Goal: Navigation & Orientation: Understand site structure

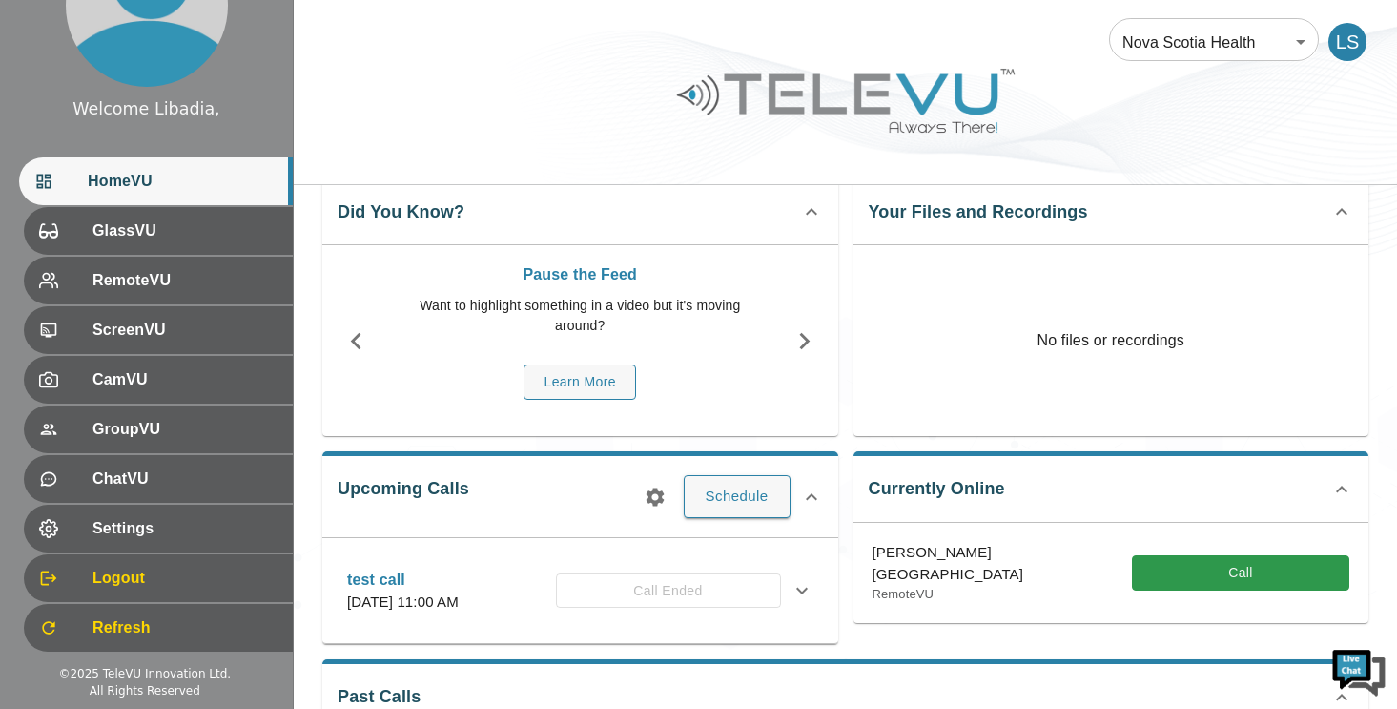
scroll to position [34, 0]
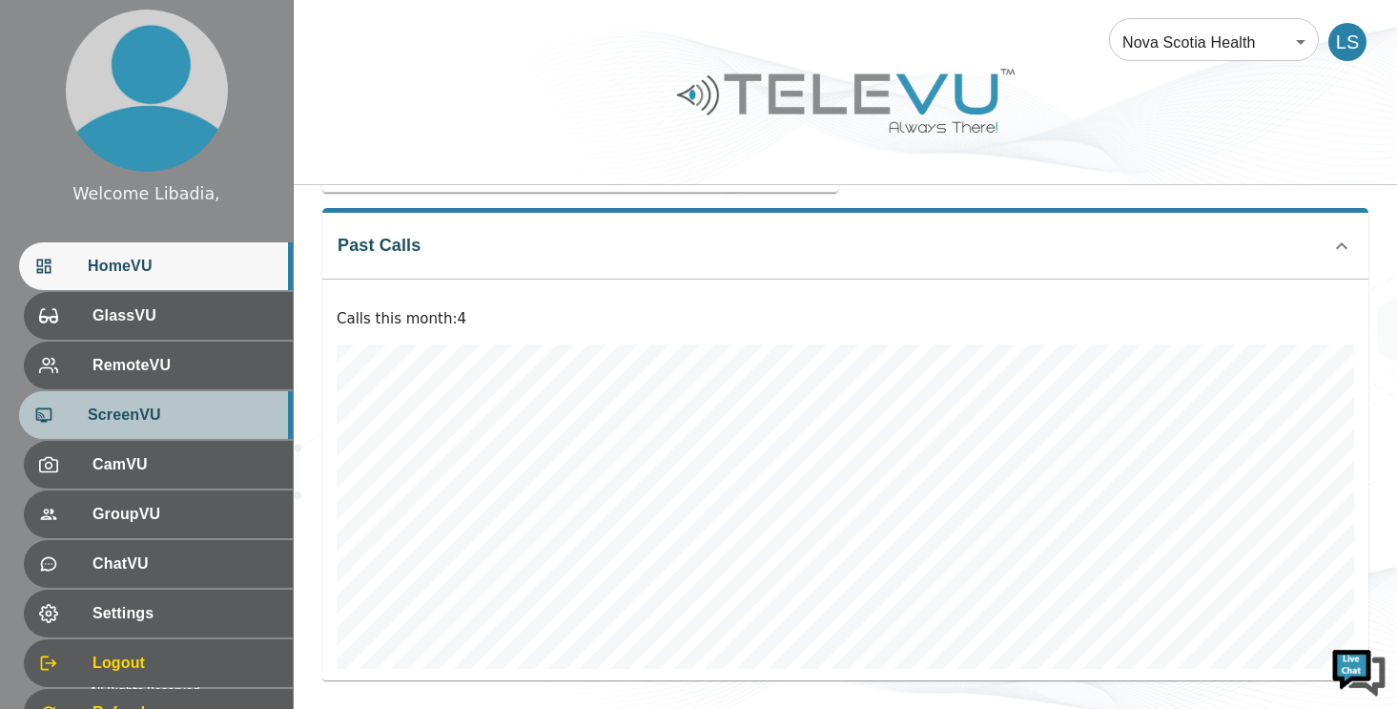
click at [125, 417] on span "ScreenVU" at bounding box center [183, 414] width 190 height 23
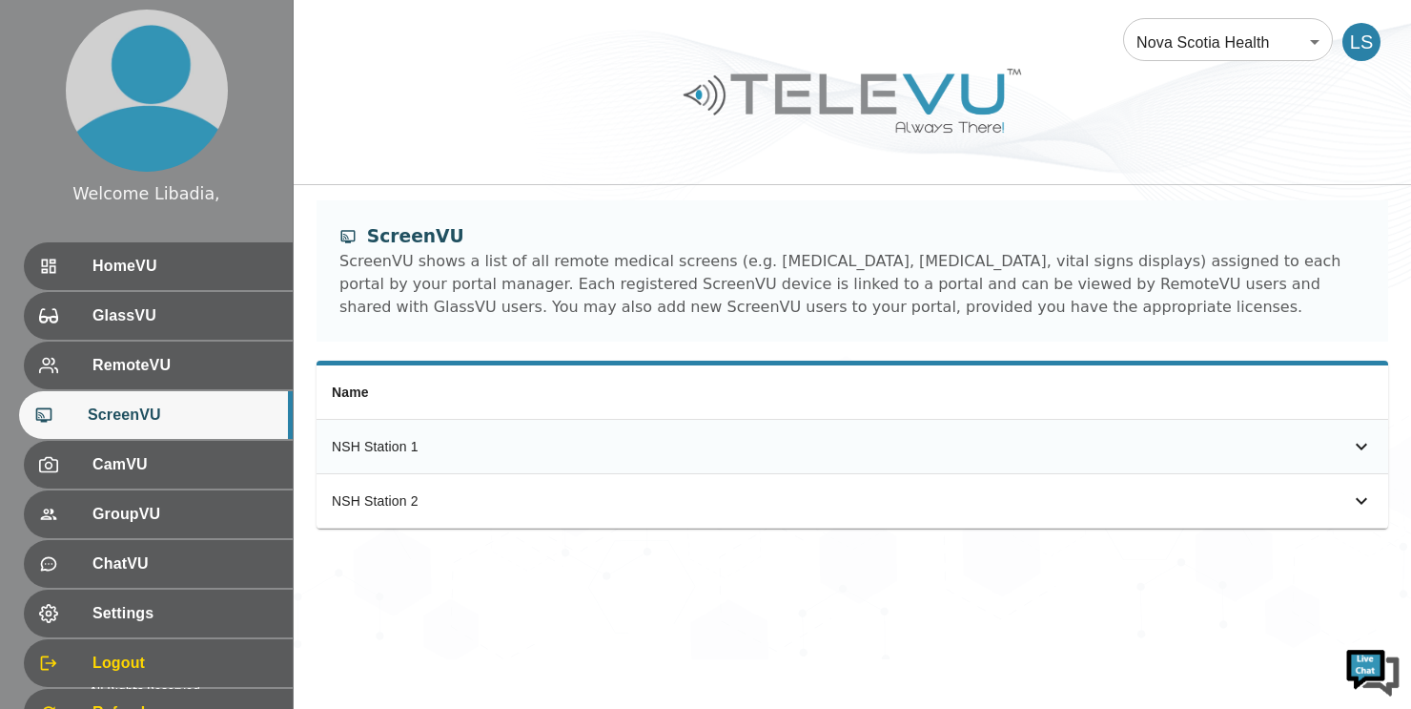
click at [1367, 444] on icon "simple table" at bounding box center [1361, 446] width 23 height 23
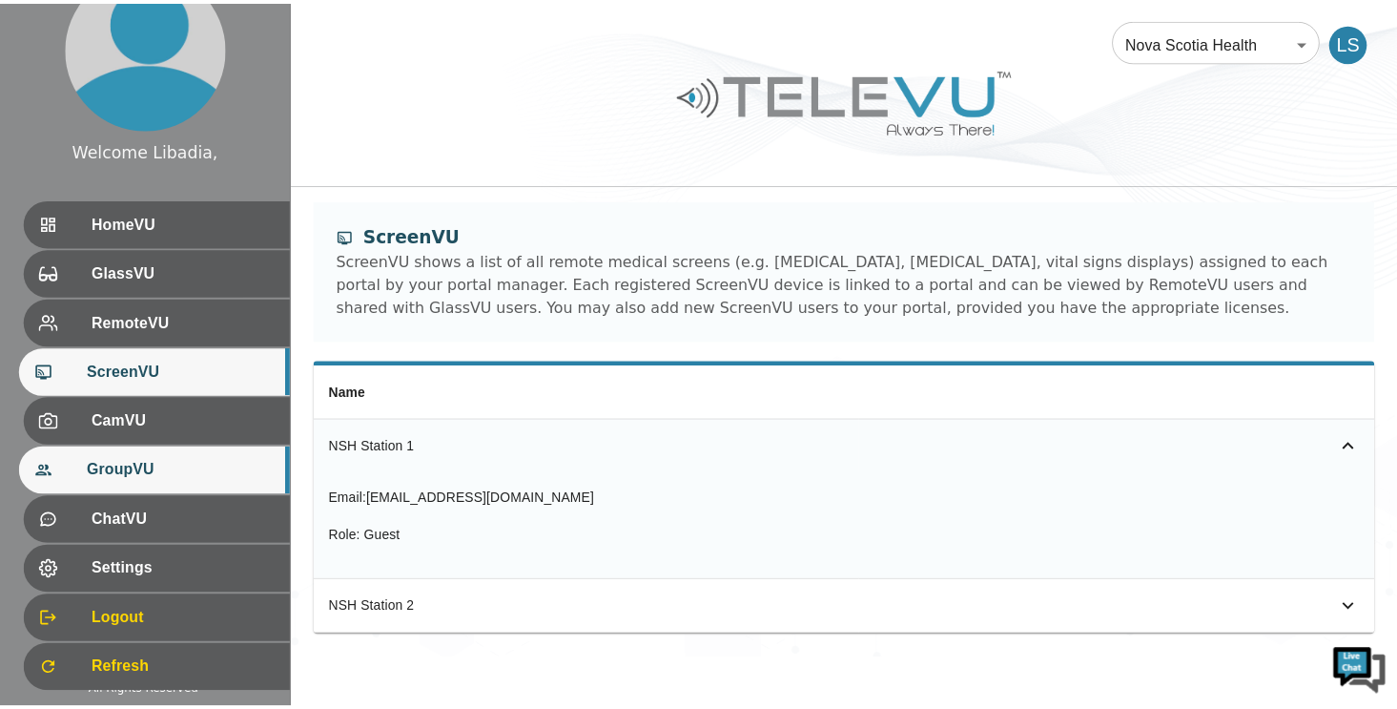
scroll to position [85, 0]
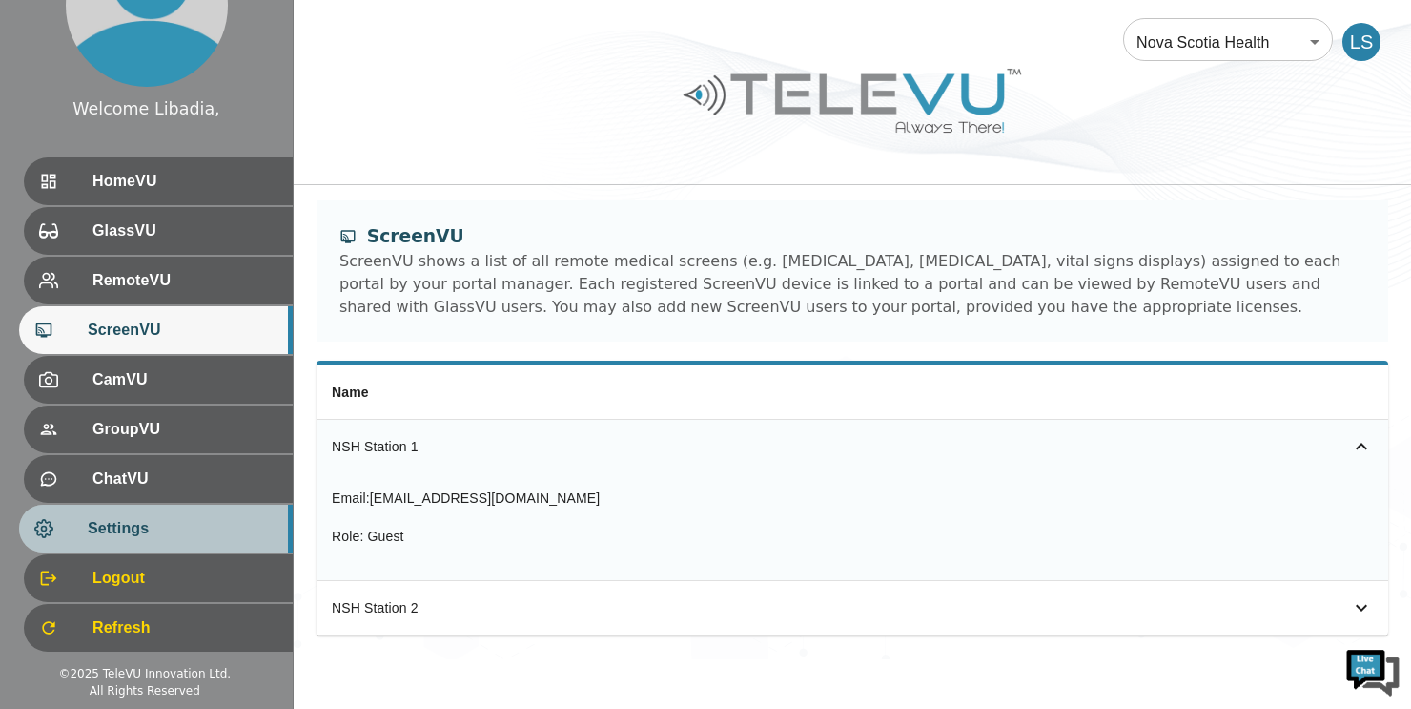
click at [140, 535] on span "Settings" at bounding box center [183, 528] width 190 height 23
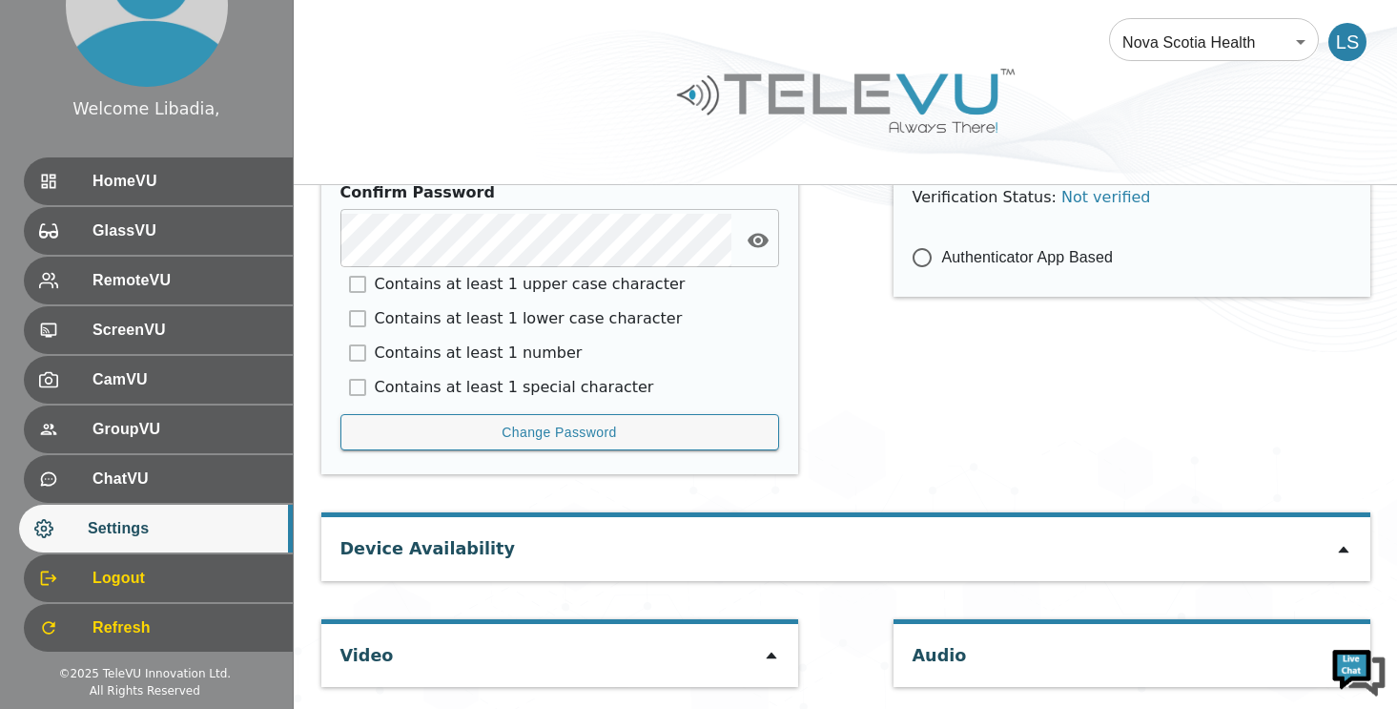
scroll to position [982, 0]
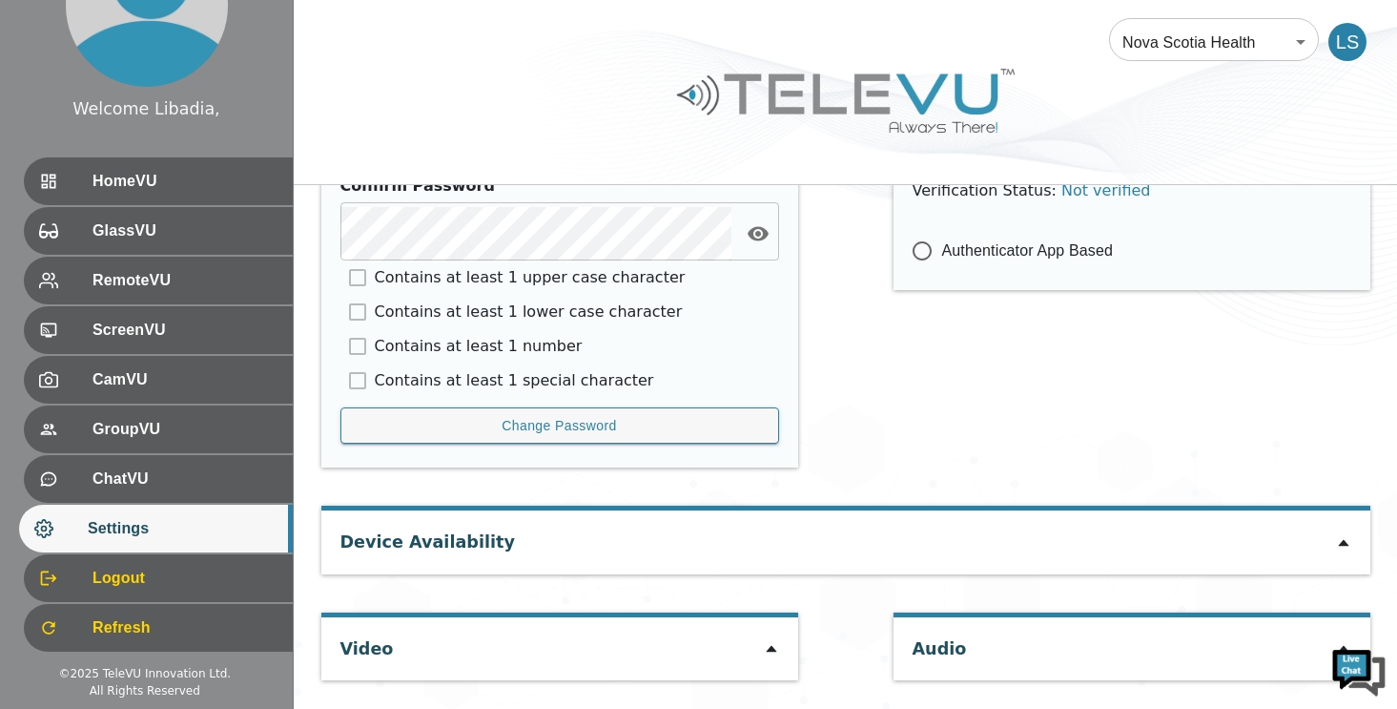
click at [1339, 539] on icon at bounding box center [1343, 542] width 15 height 15
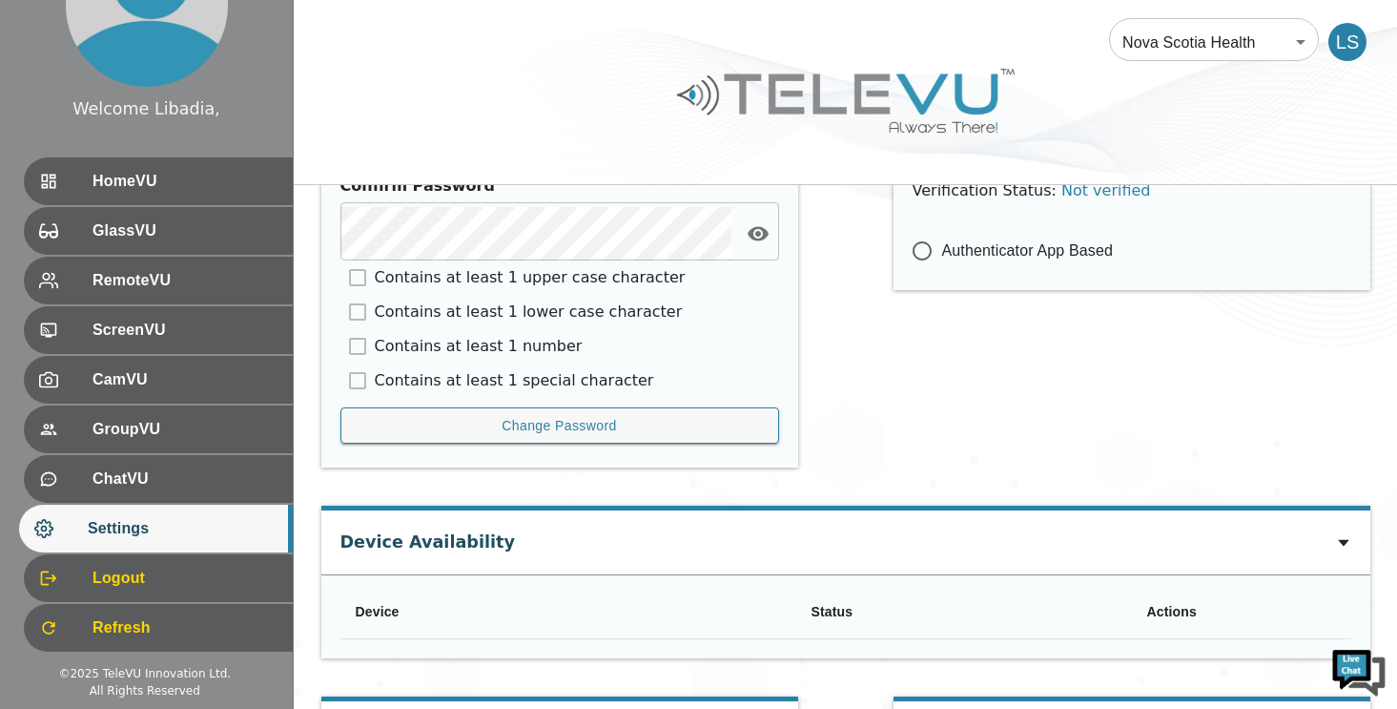
click at [1339, 539] on icon at bounding box center [1343, 542] width 15 height 15
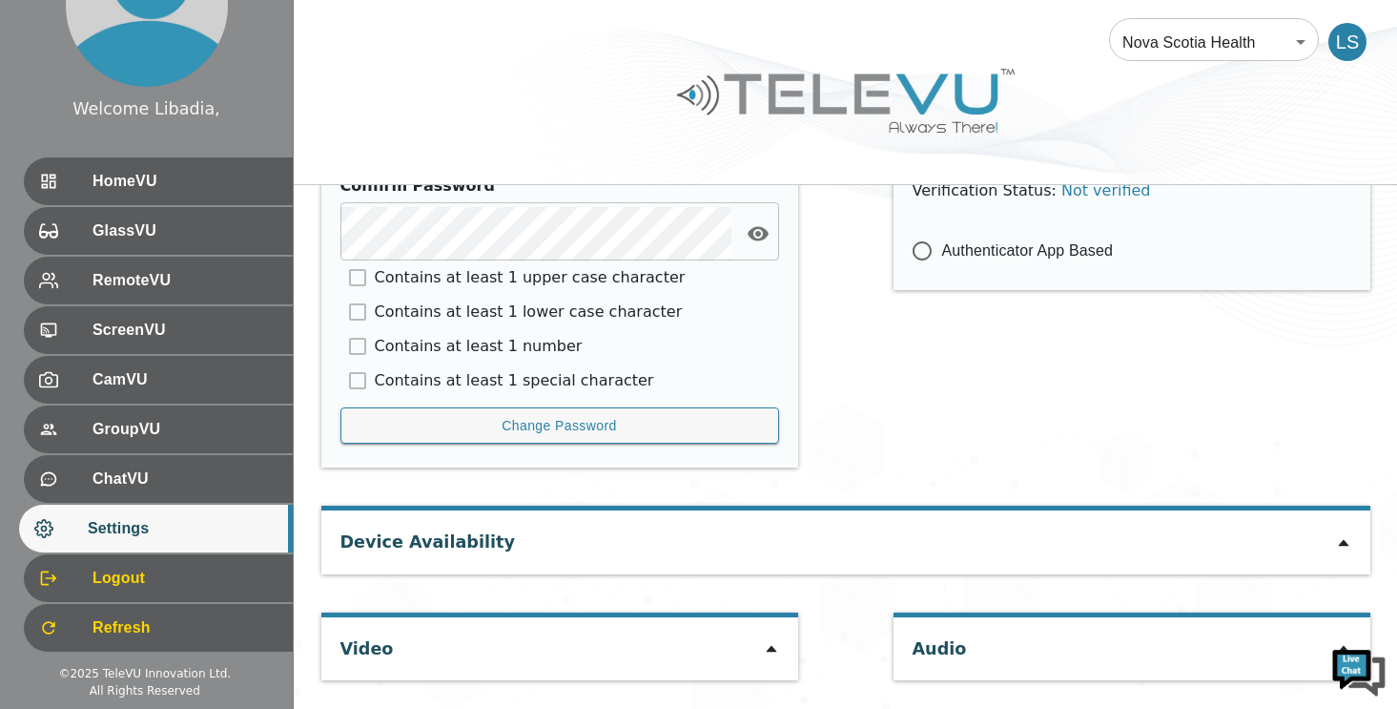
click at [1340, 639] on div at bounding box center [1343, 648] width 15 height 23
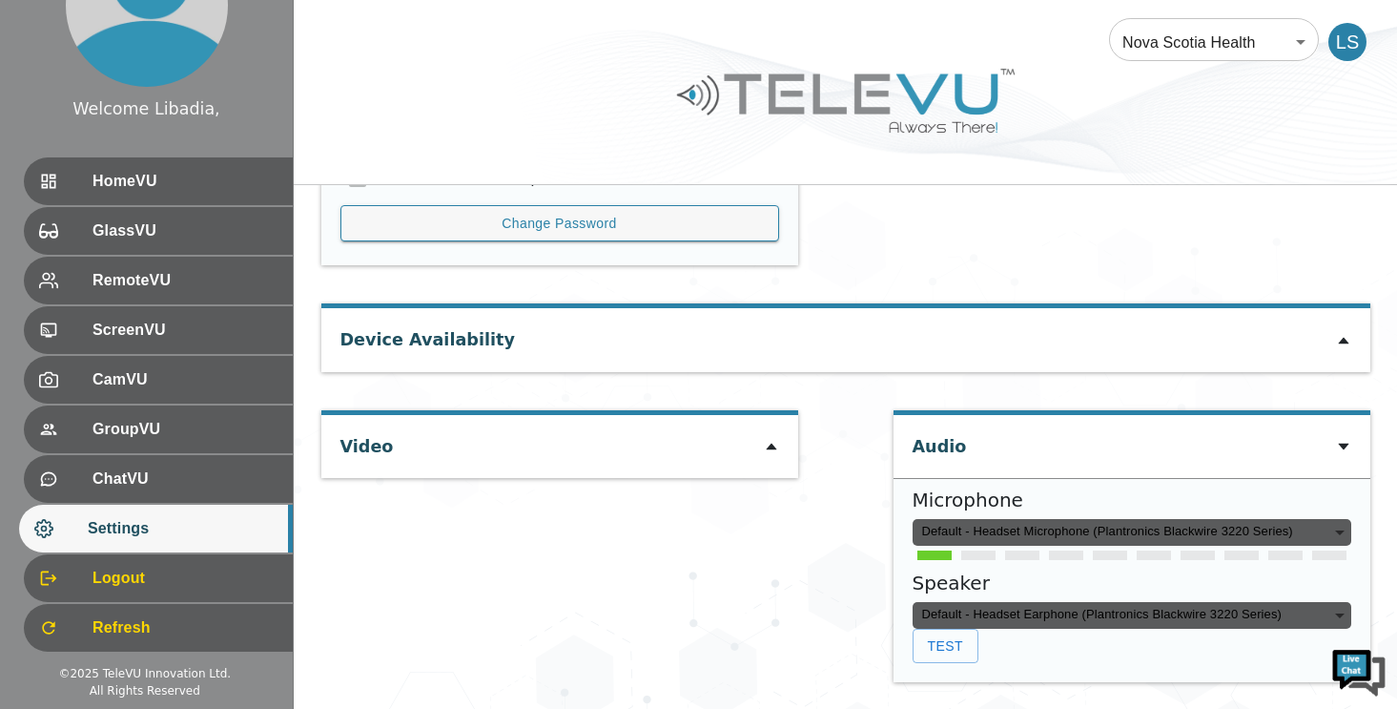
scroll to position [1187, 0]
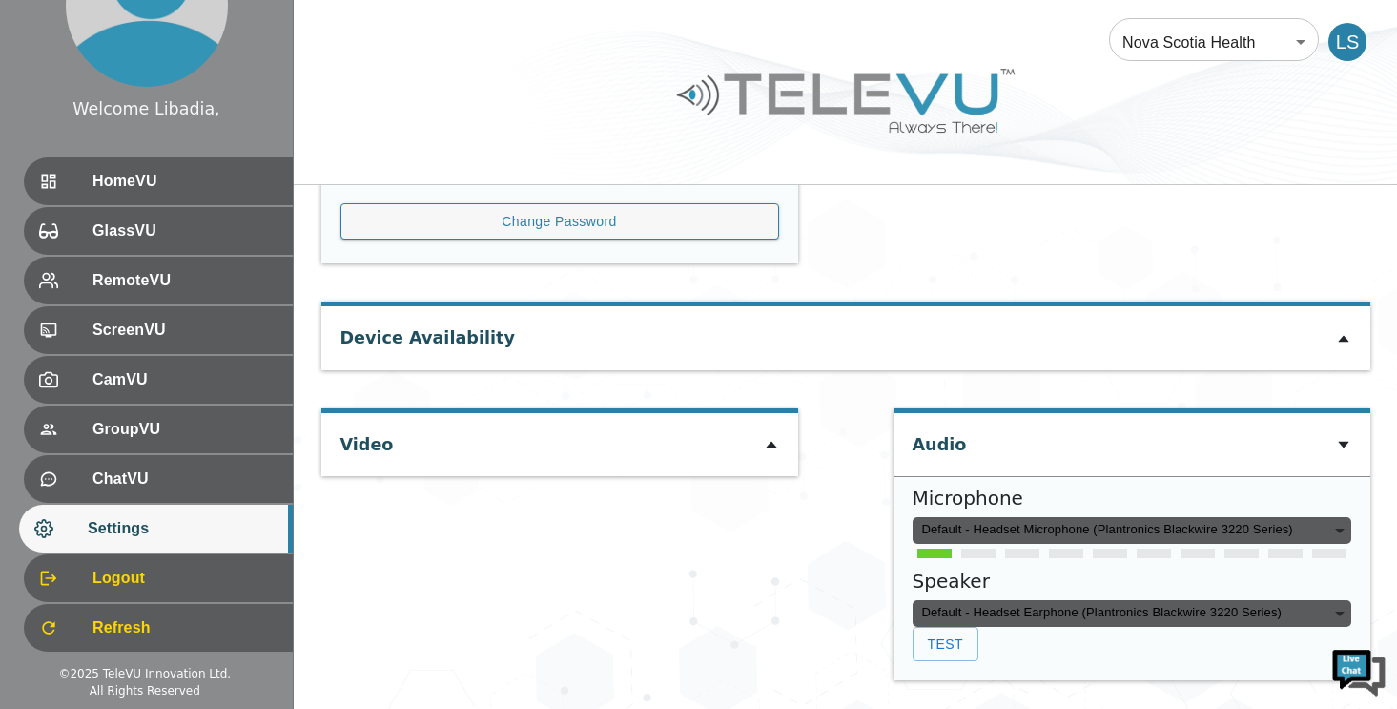
click at [1343, 445] on icon at bounding box center [1343, 445] width 10 height 7
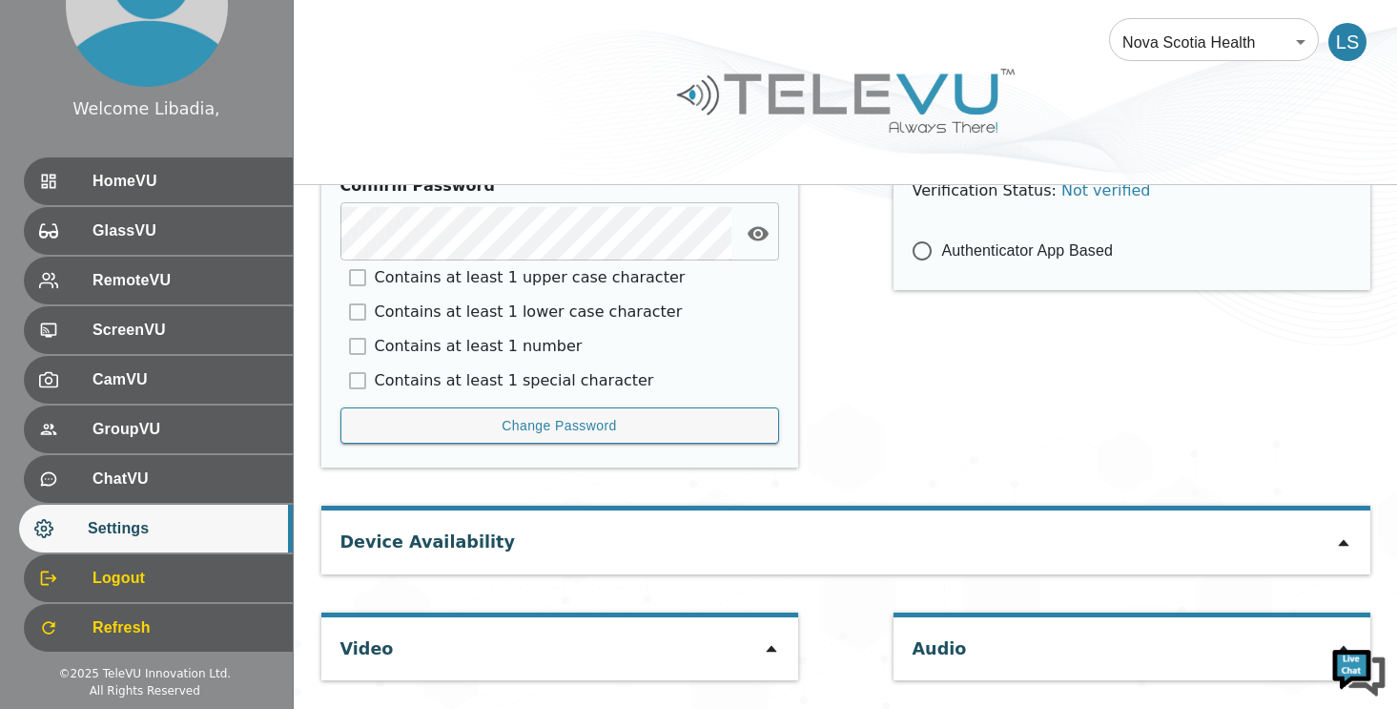
click at [770, 649] on icon at bounding box center [771, 649] width 10 height 7
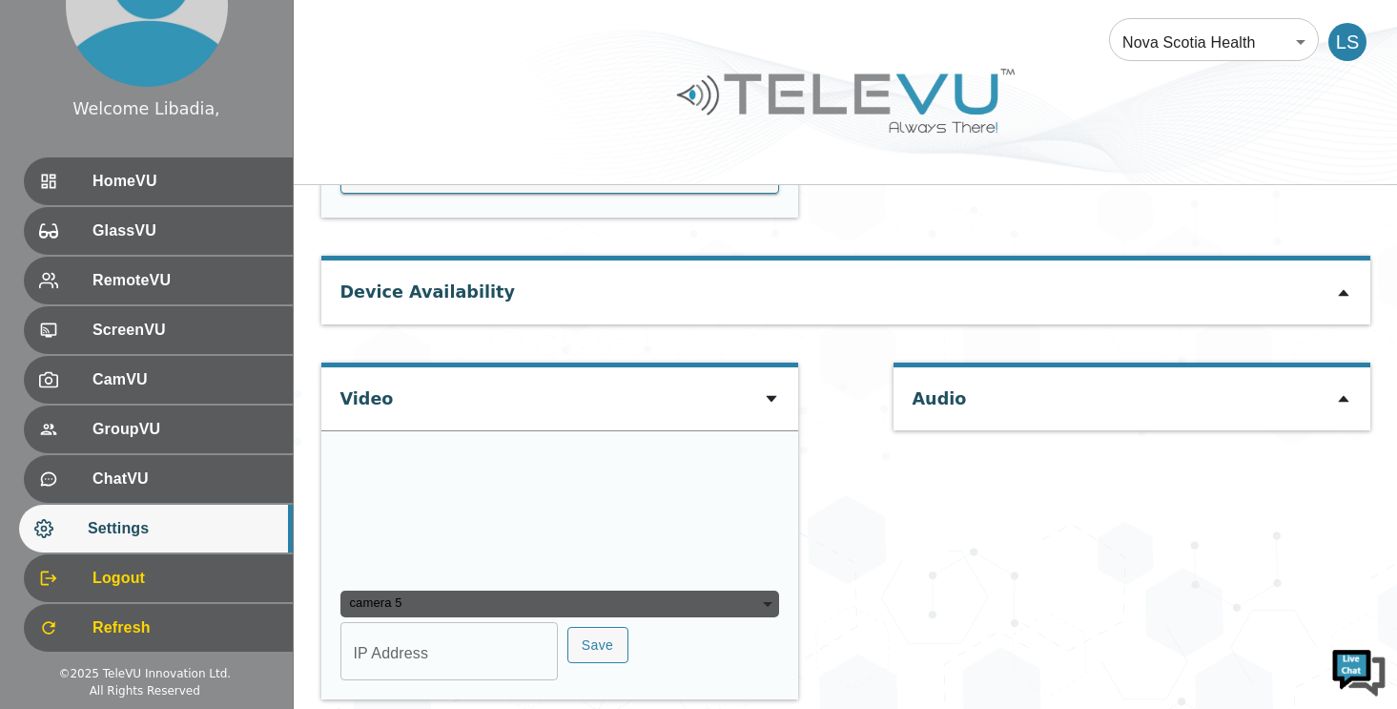
scroll to position [1251, 0]
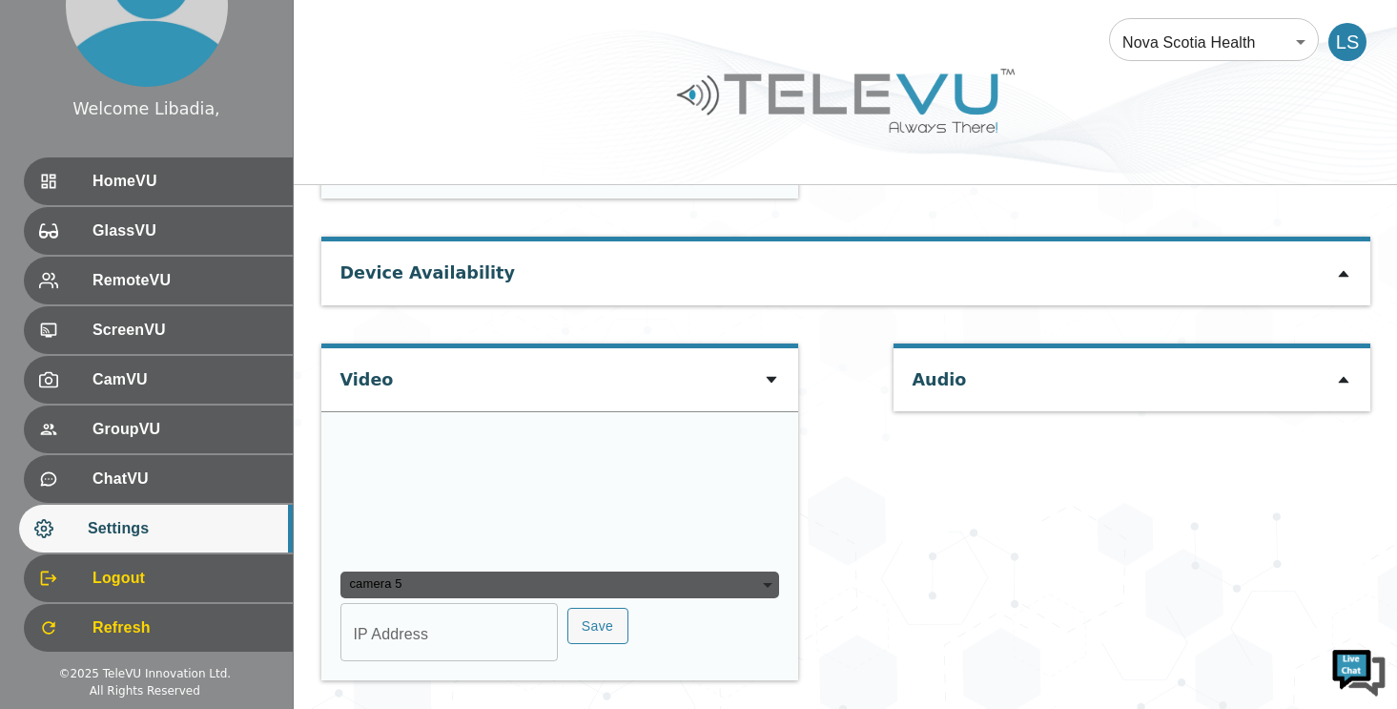
click at [769, 379] on icon at bounding box center [771, 380] width 10 height 7
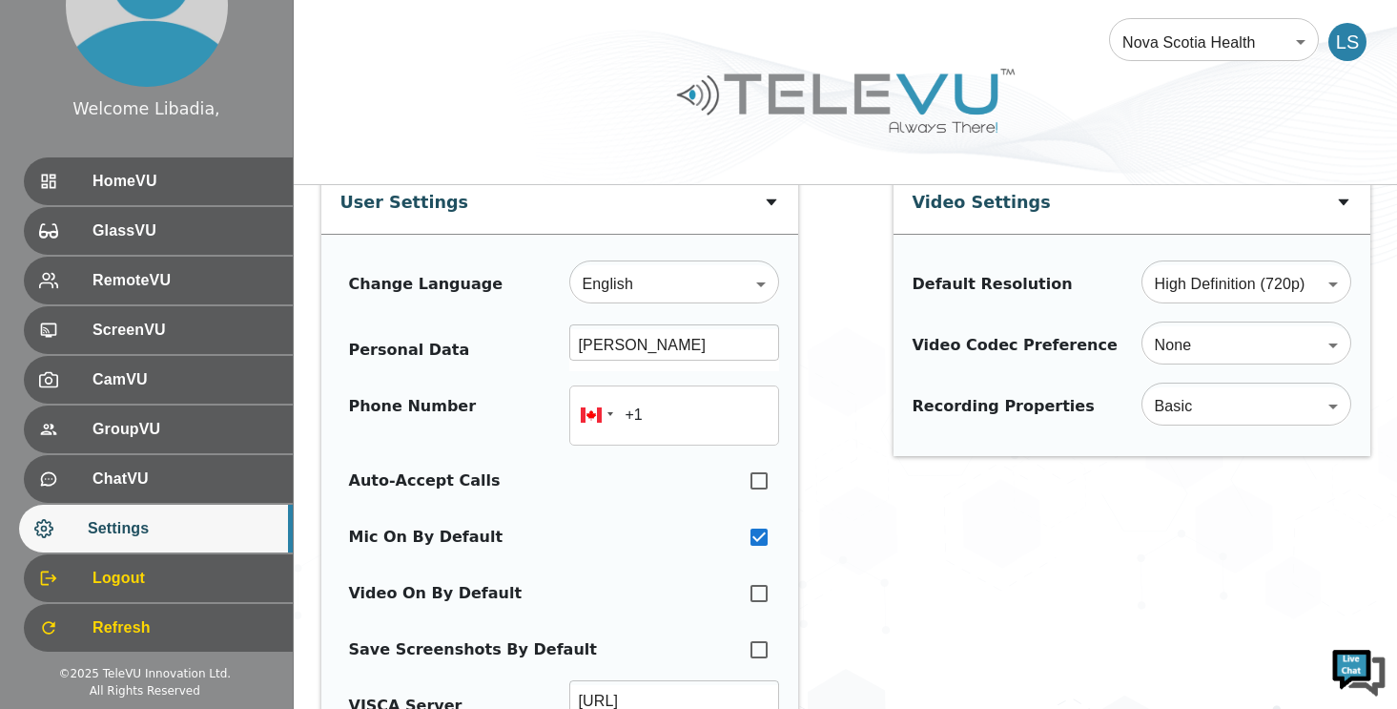
scroll to position [0, 0]
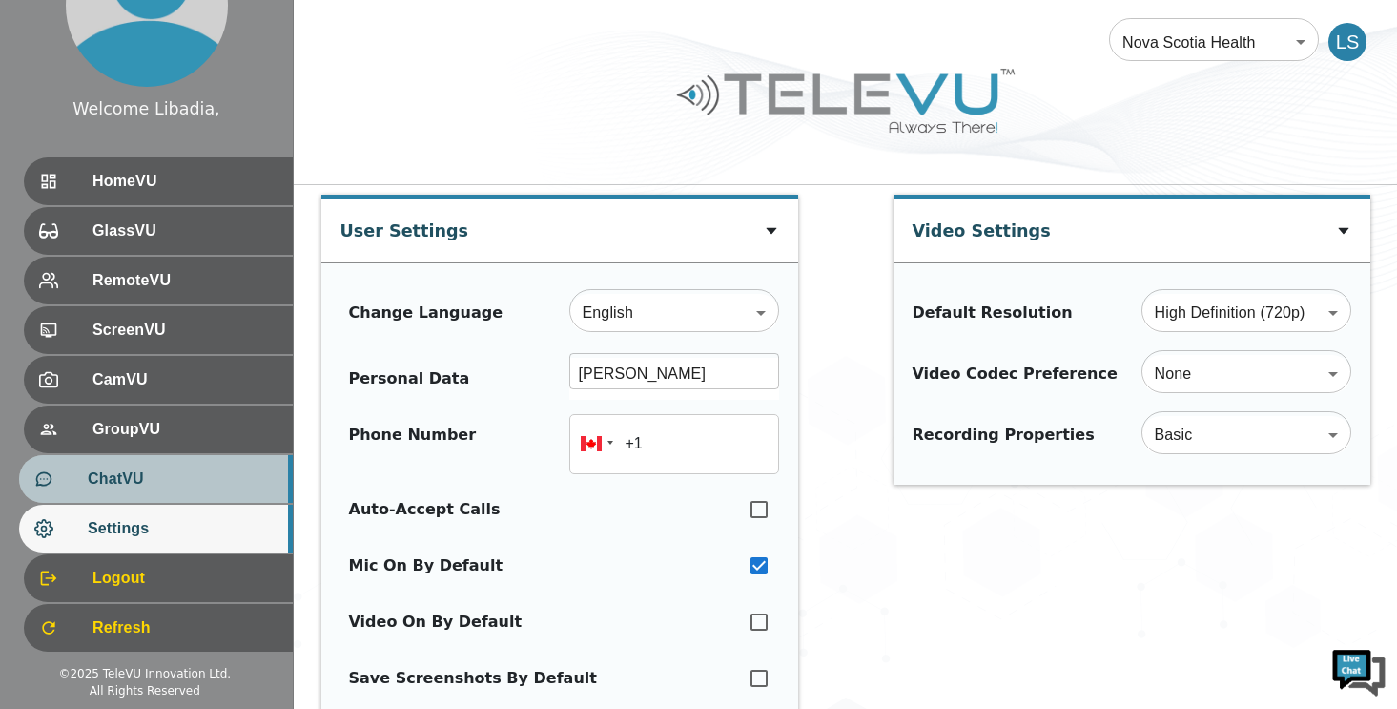
click at [125, 477] on span "ChatVU" at bounding box center [183, 478] width 190 height 23
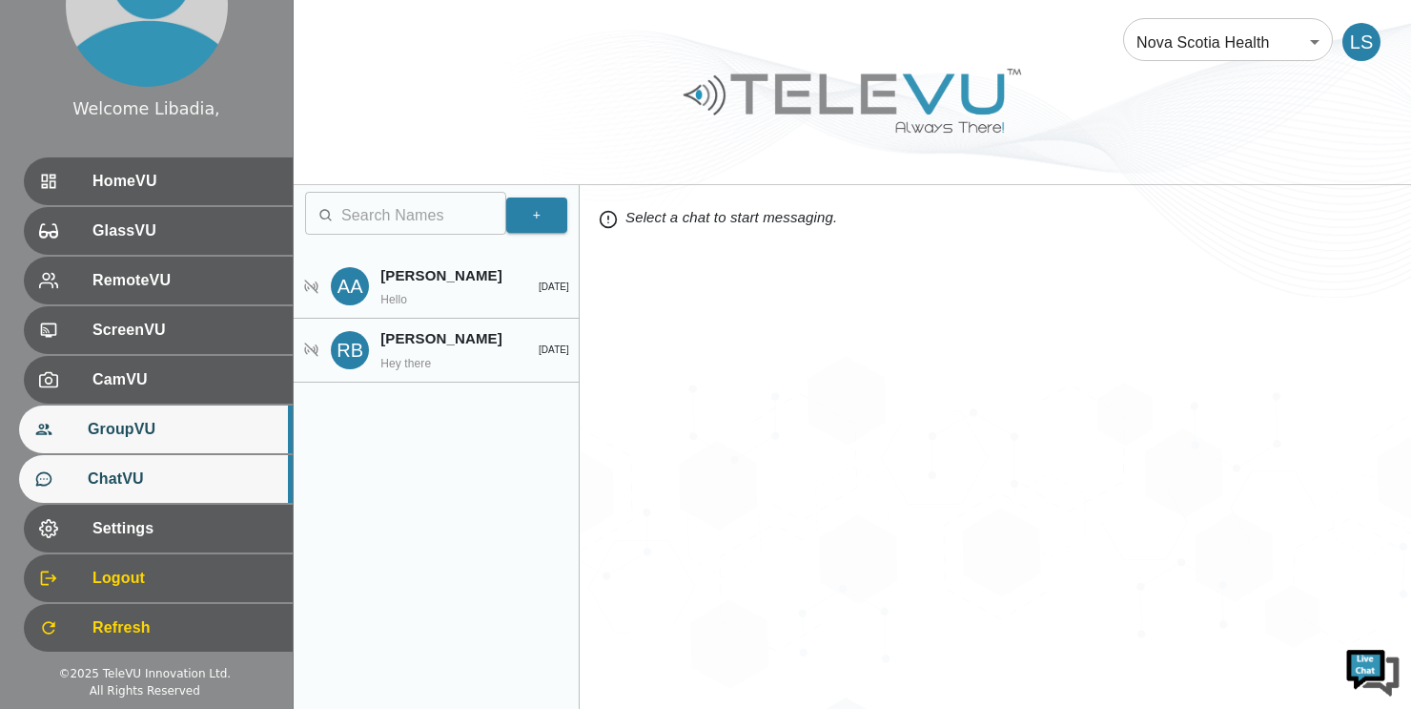
click at [124, 435] on span "GroupVU" at bounding box center [183, 429] width 190 height 23
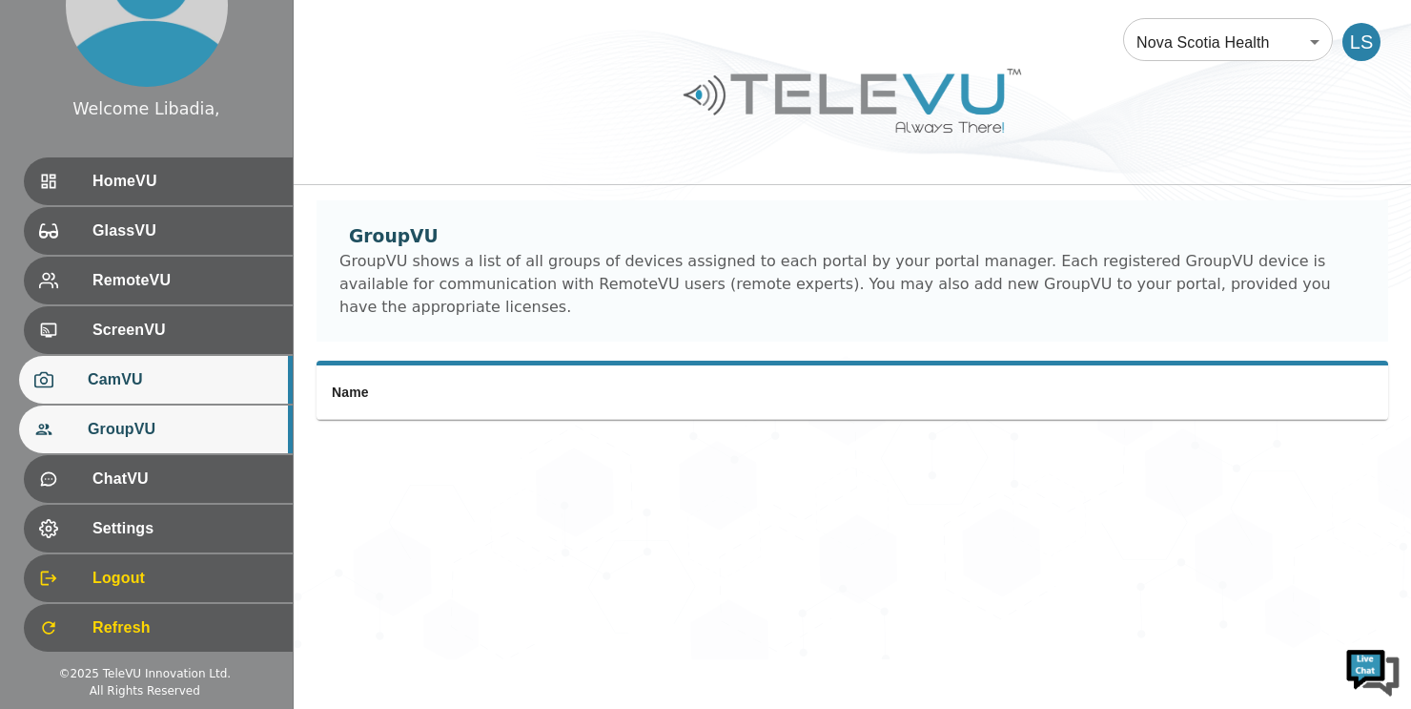
click at [126, 388] on span "CamVU" at bounding box center [183, 379] width 190 height 23
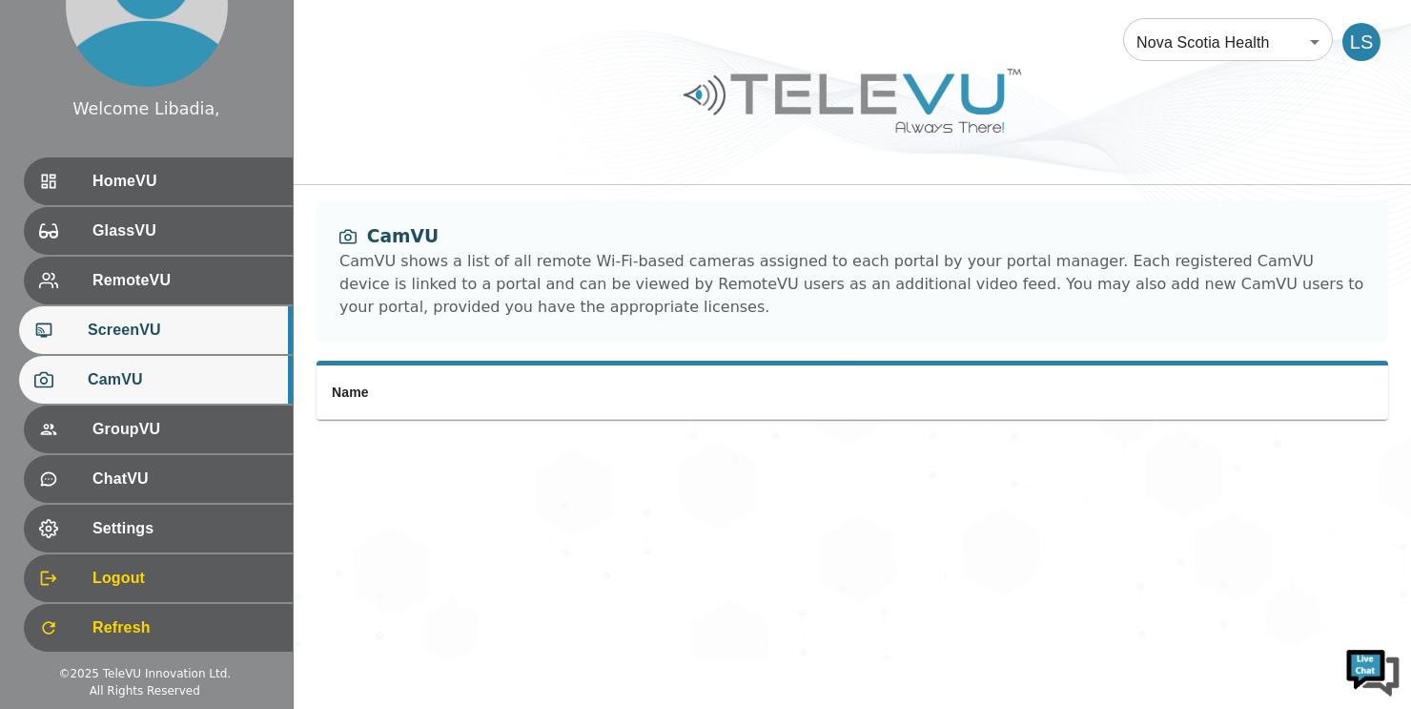
click at [134, 334] on span "ScreenVU" at bounding box center [183, 329] width 190 height 23
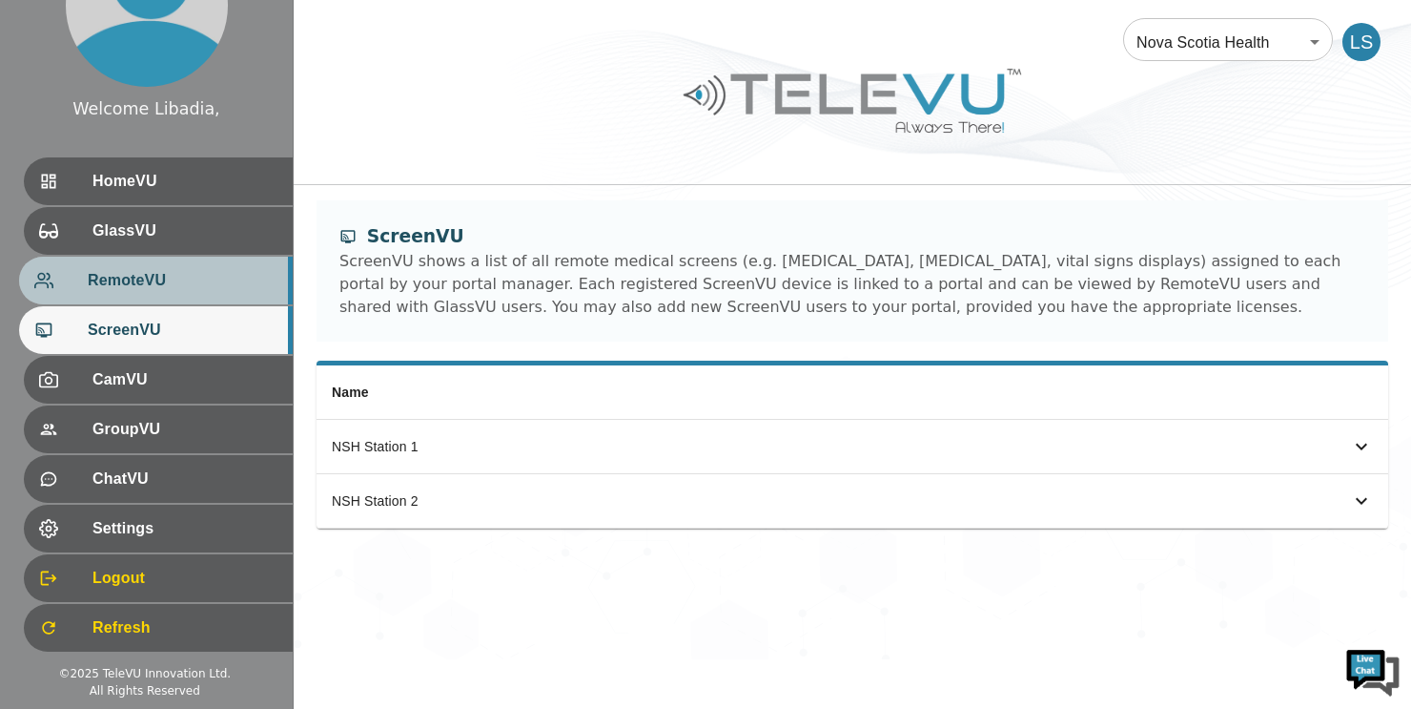
click at [148, 281] on span "RemoteVU" at bounding box center [183, 280] width 190 height 23
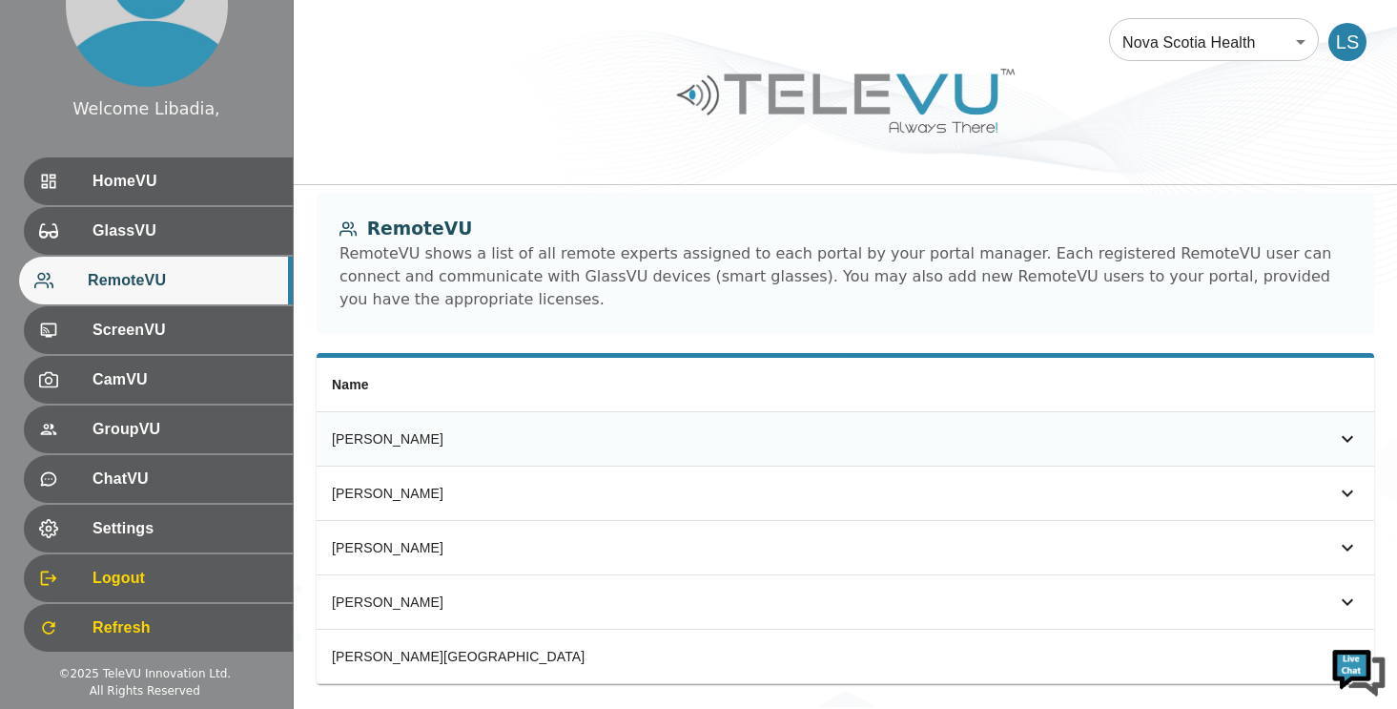
scroll to position [31, 0]
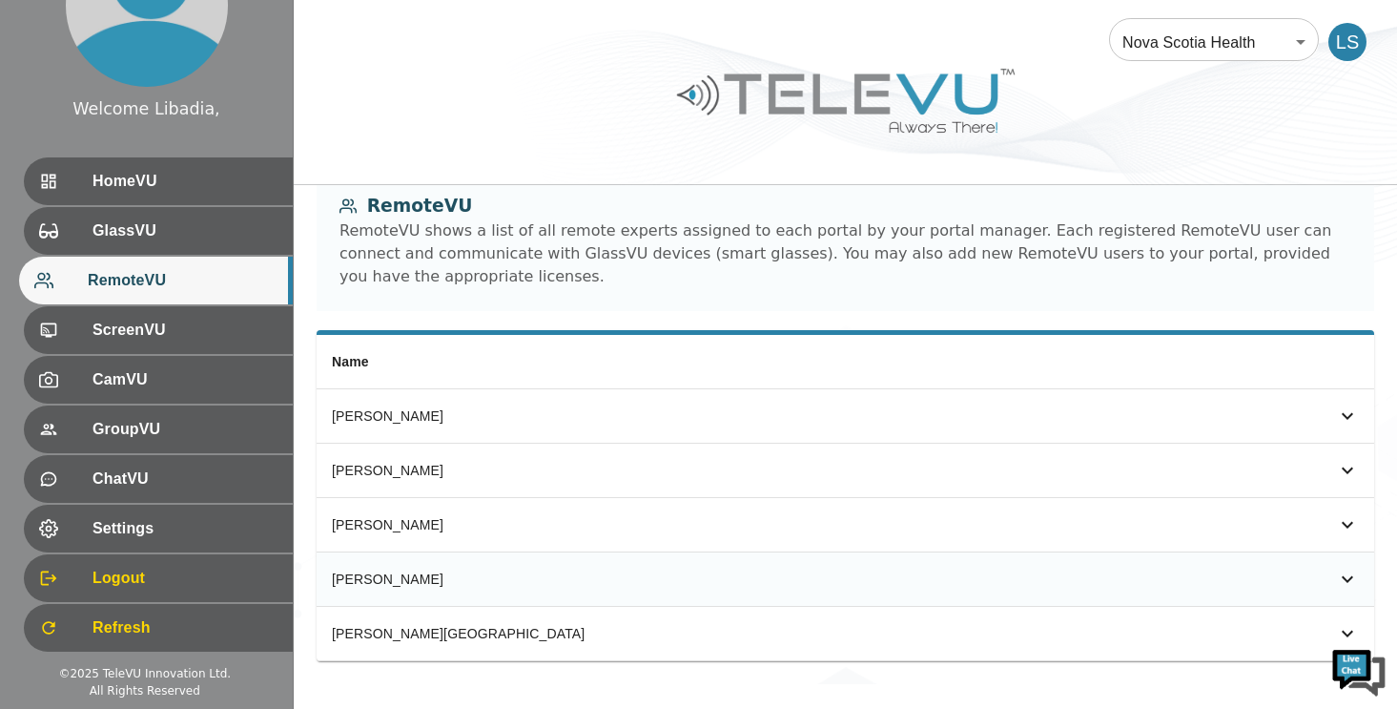
click at [1345, 567] on icon "simple table" at bounding box center [1347, 578] width 23 height 23
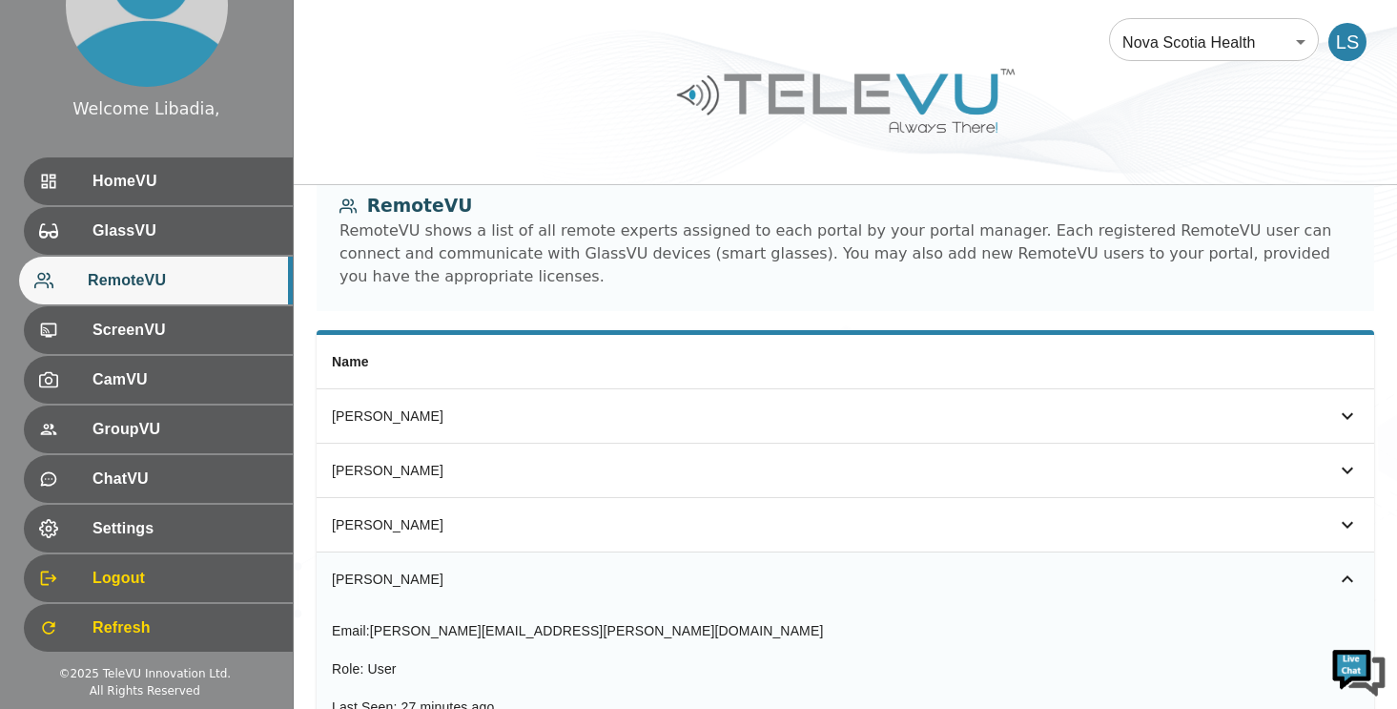
click at [1344, 567] on icon "simple table" at bounding box center [1347, 578] width 23 height 23
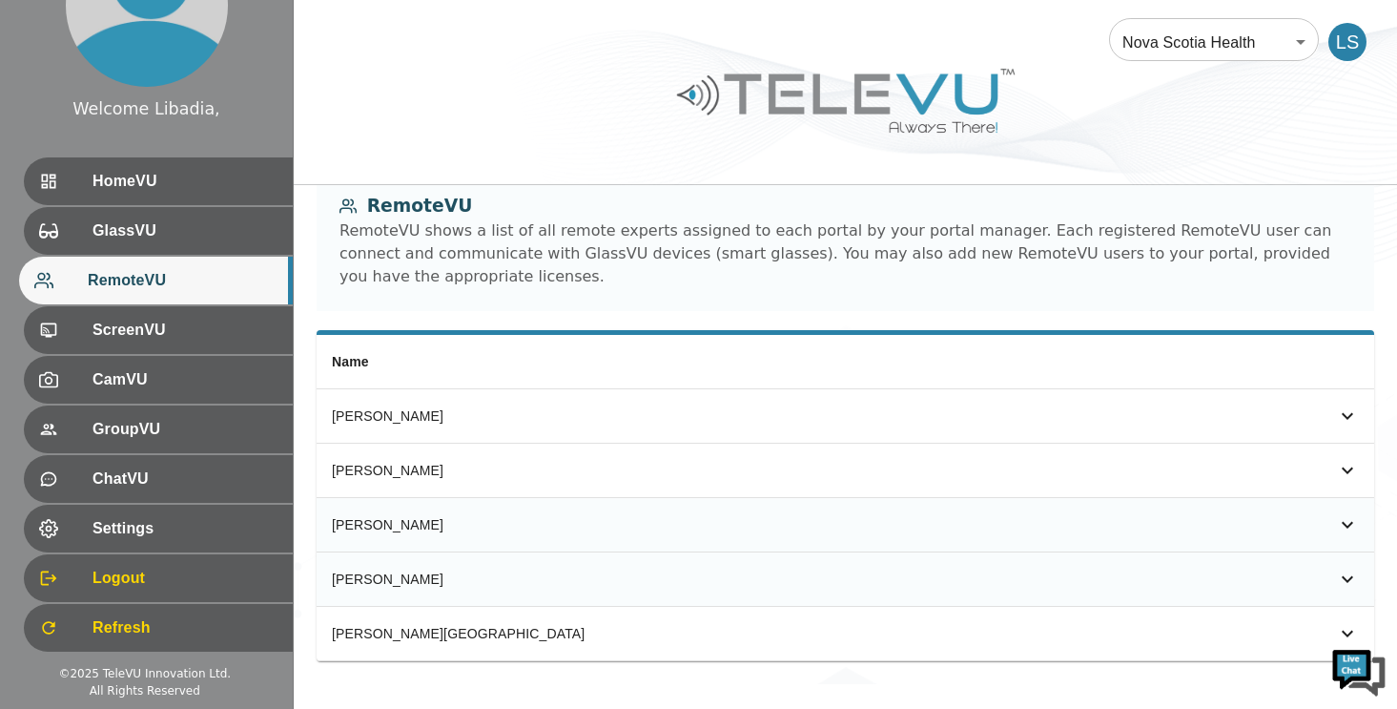
click at [1347, 513] on icon "simple table" at bounding box center [1347, 524] width 23 height 23
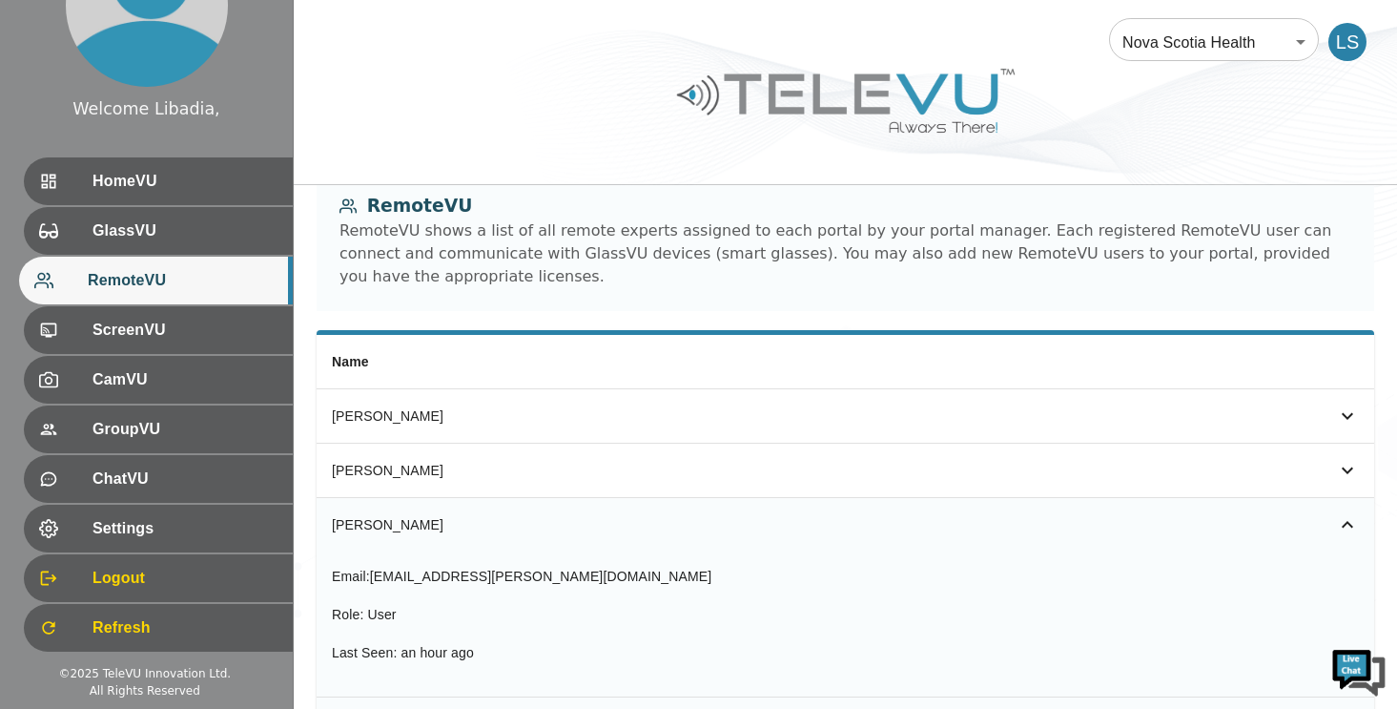
click at [1347, 513] on icon "simple table" at bounding box center [1347, 524] width 23 height 23
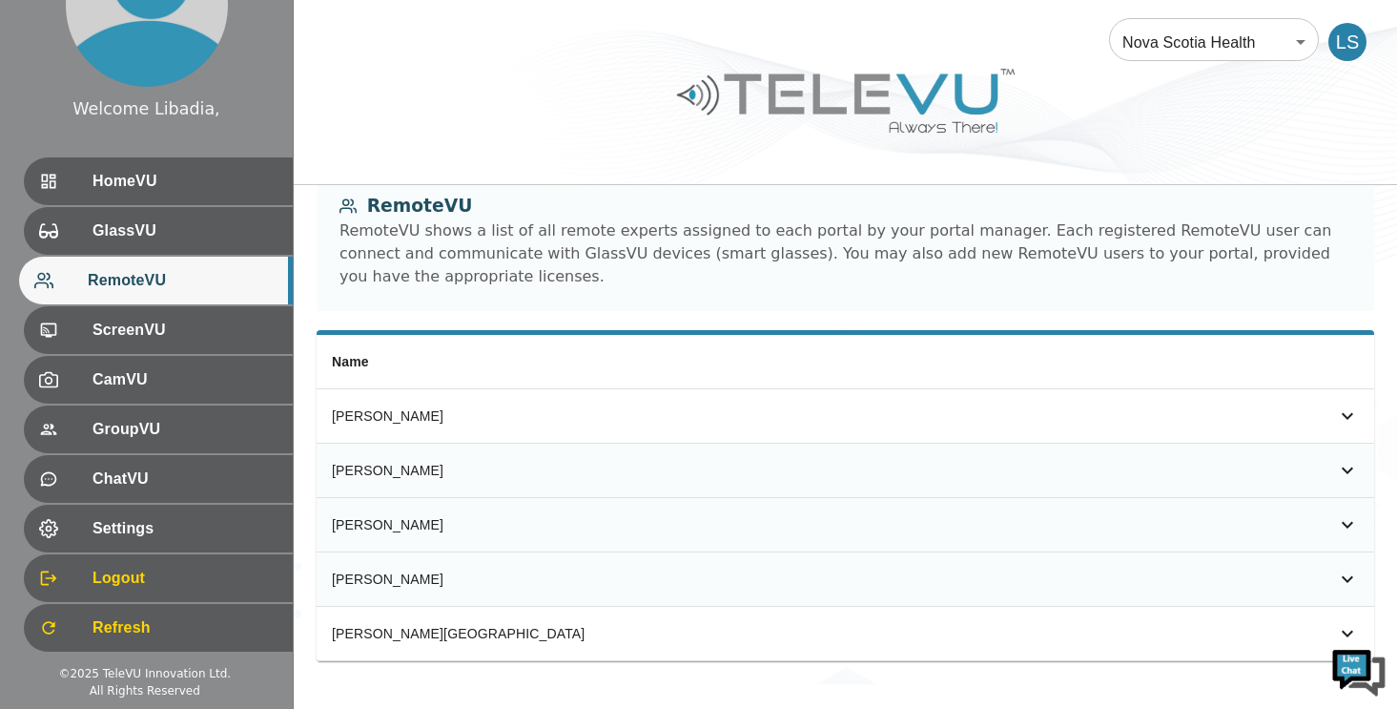
click at [1348, 459] on icon "simple table" at bounding box center [1347, 470] width 23 height 23
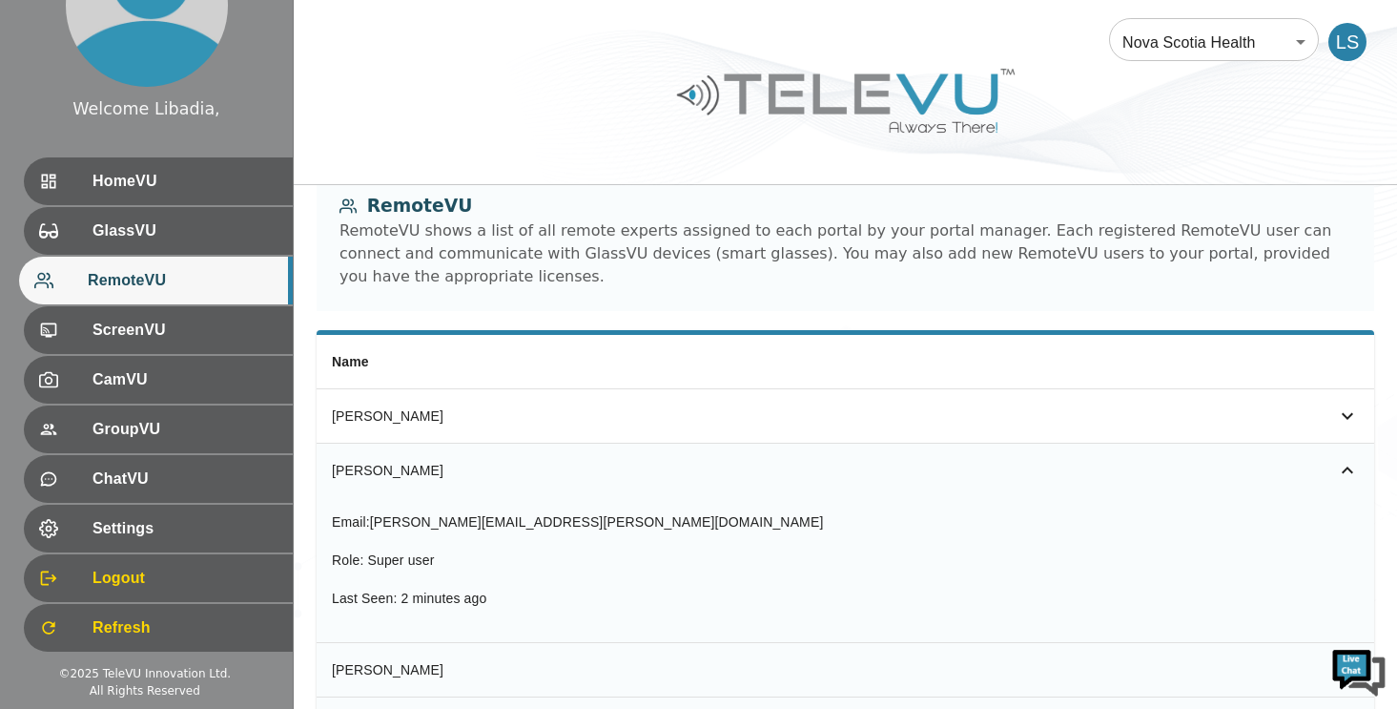
click at [1347, 459] on icon "simple table" at bounding box center [1347, 470] width 23 height 23
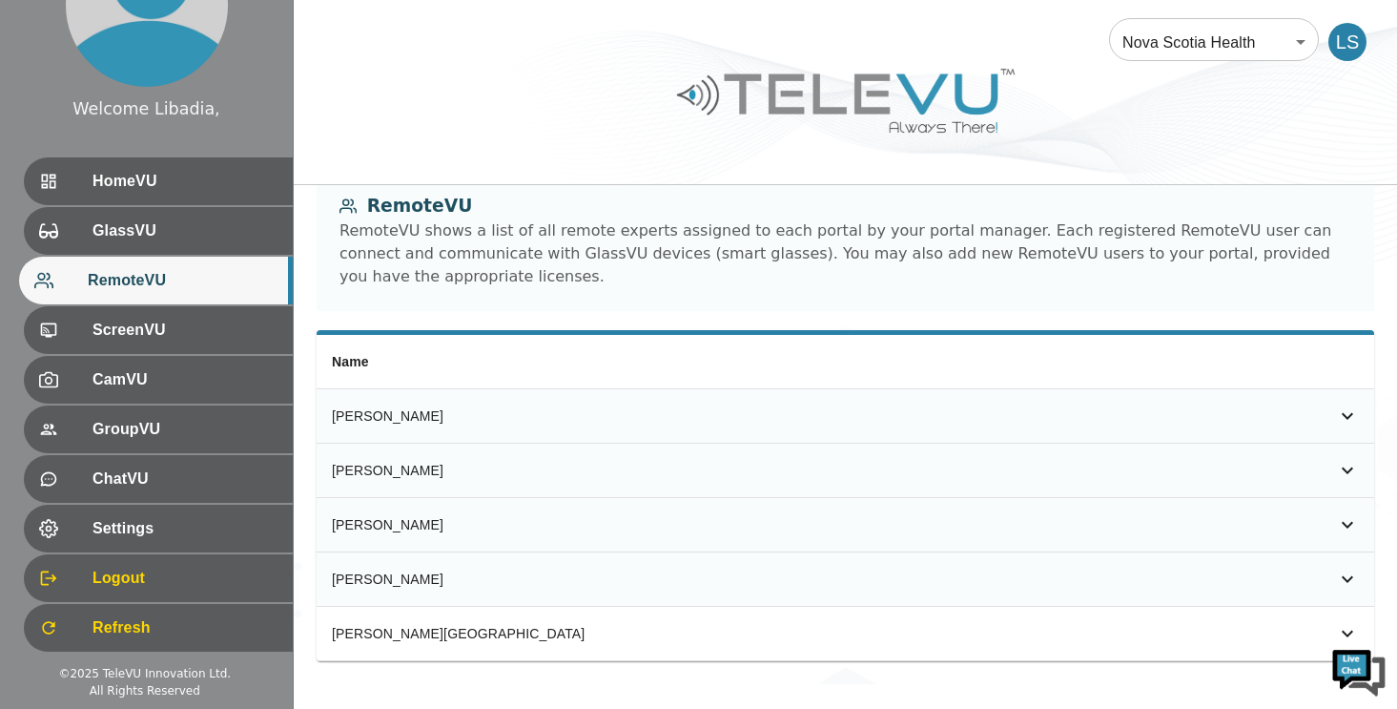
click at [1340, 404] on icon "simple table" at bounding box center [1347, 415] width 23 height 23
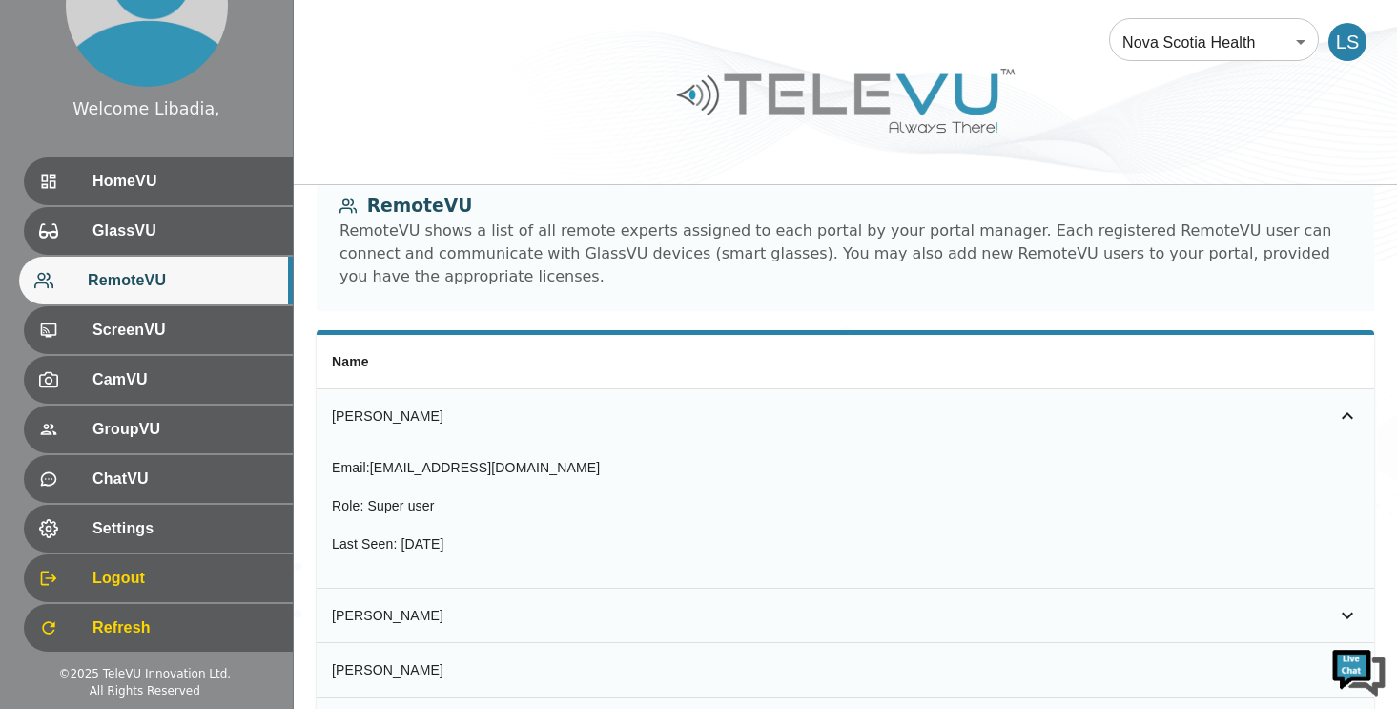
click at [1344, 412] on icon "simple table" at bounding box center [1347, 415] width 11 height 7
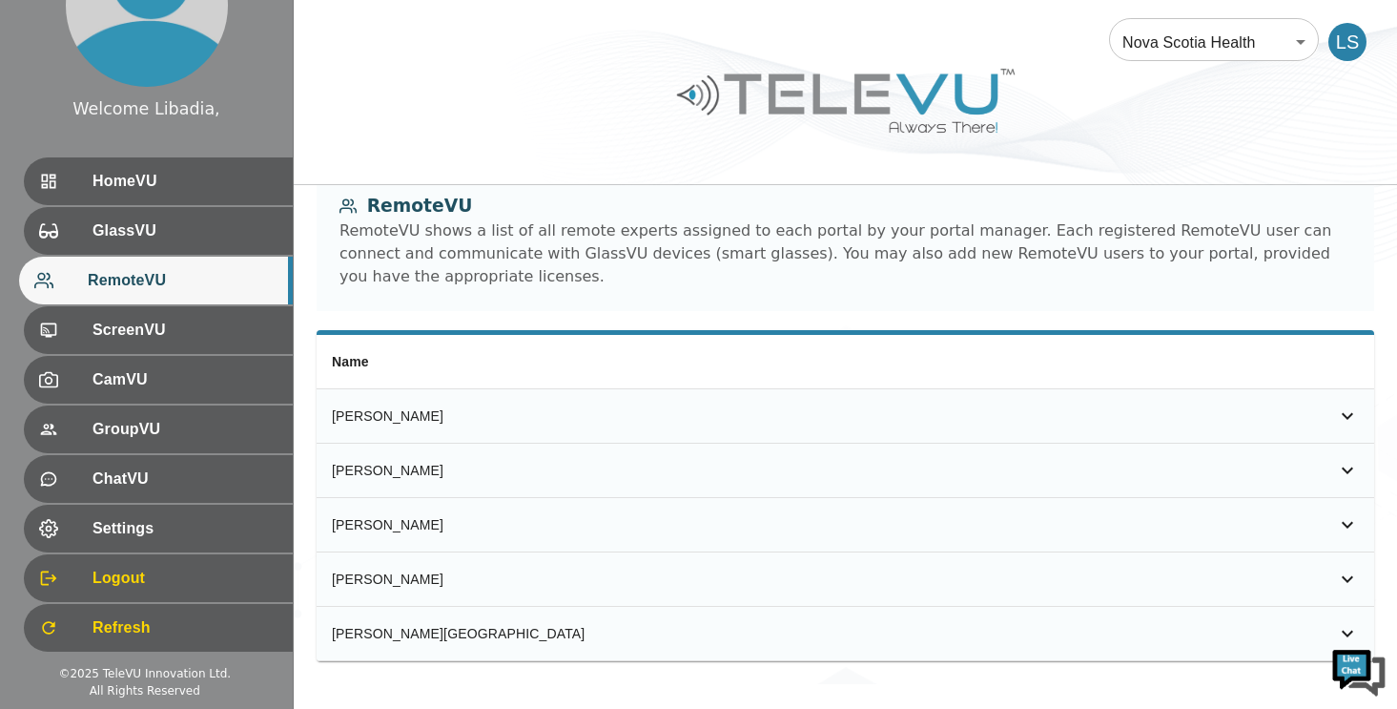
click at [1342, 622] on icon "simple table" at bounding box center [1347, 633] width 23 height 23
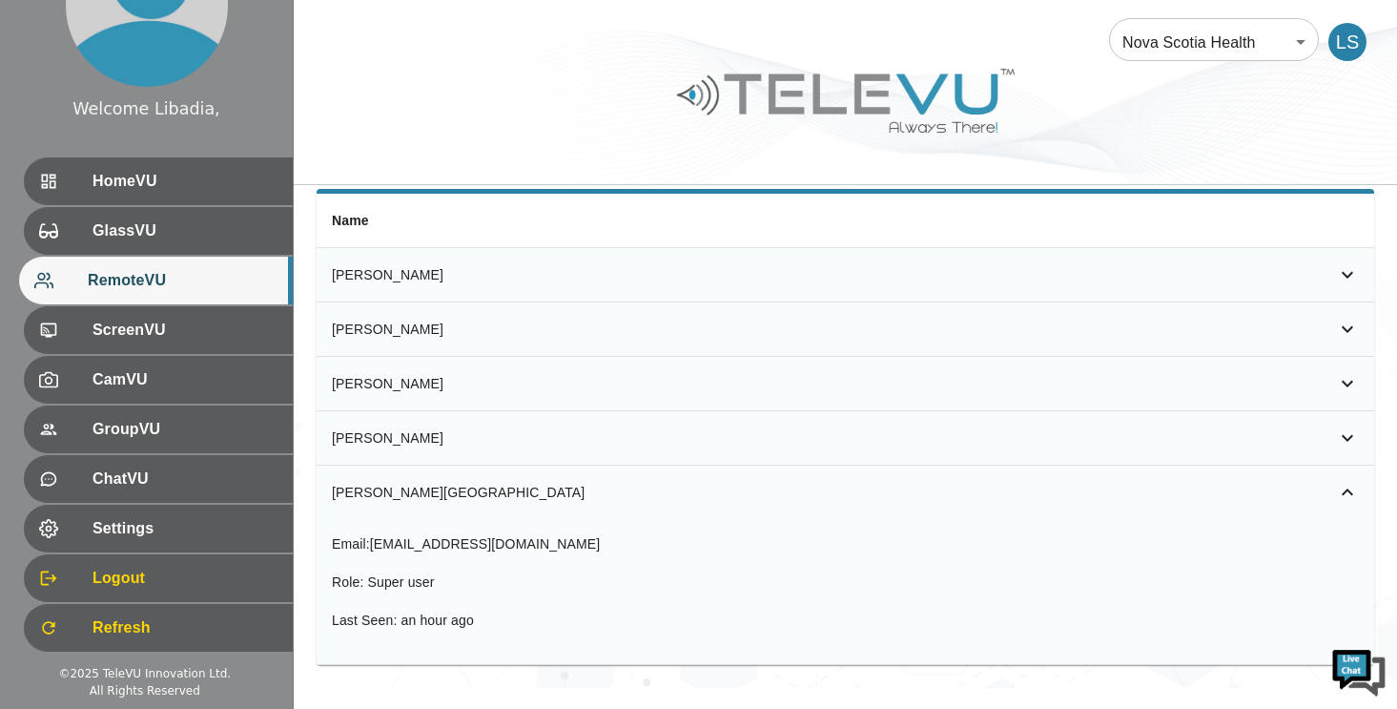
scroll to position [175, 0]
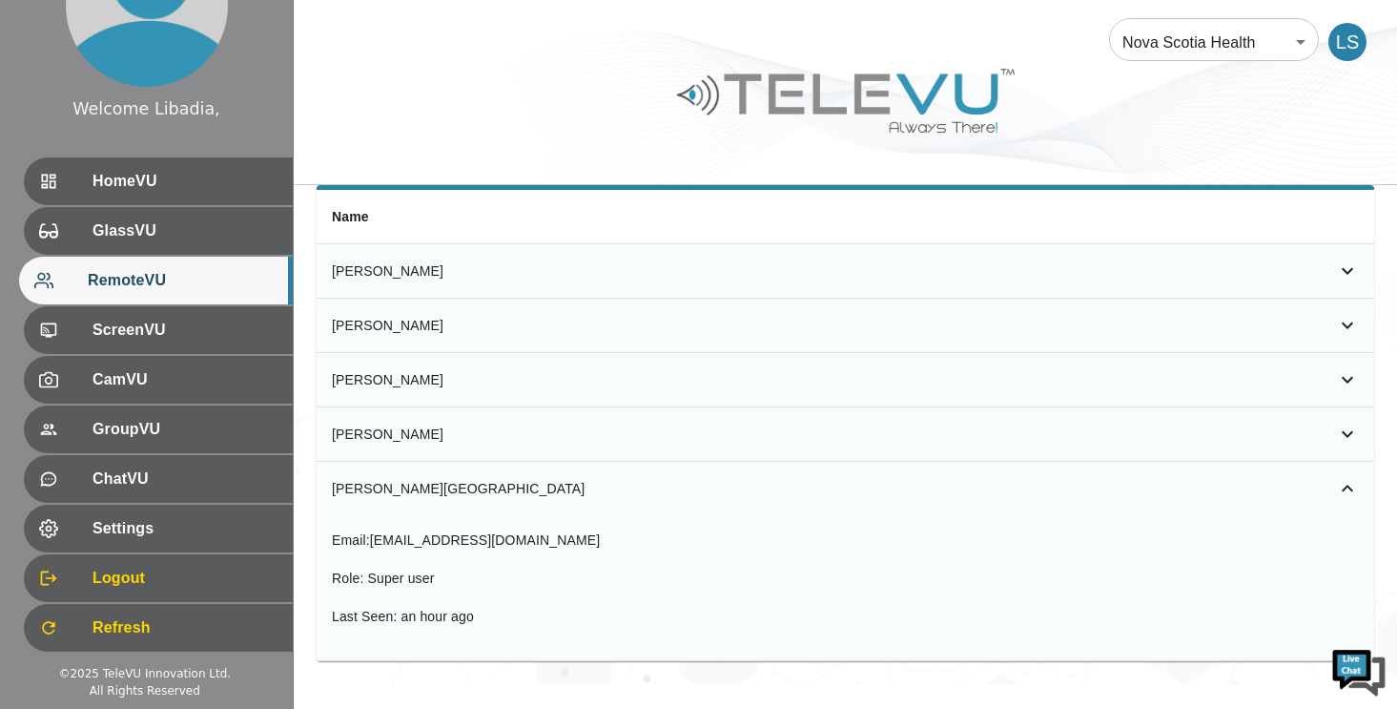
click at [1348, 477] on icon "simple table" at bounding box center [1347, 488] width 23 height 23
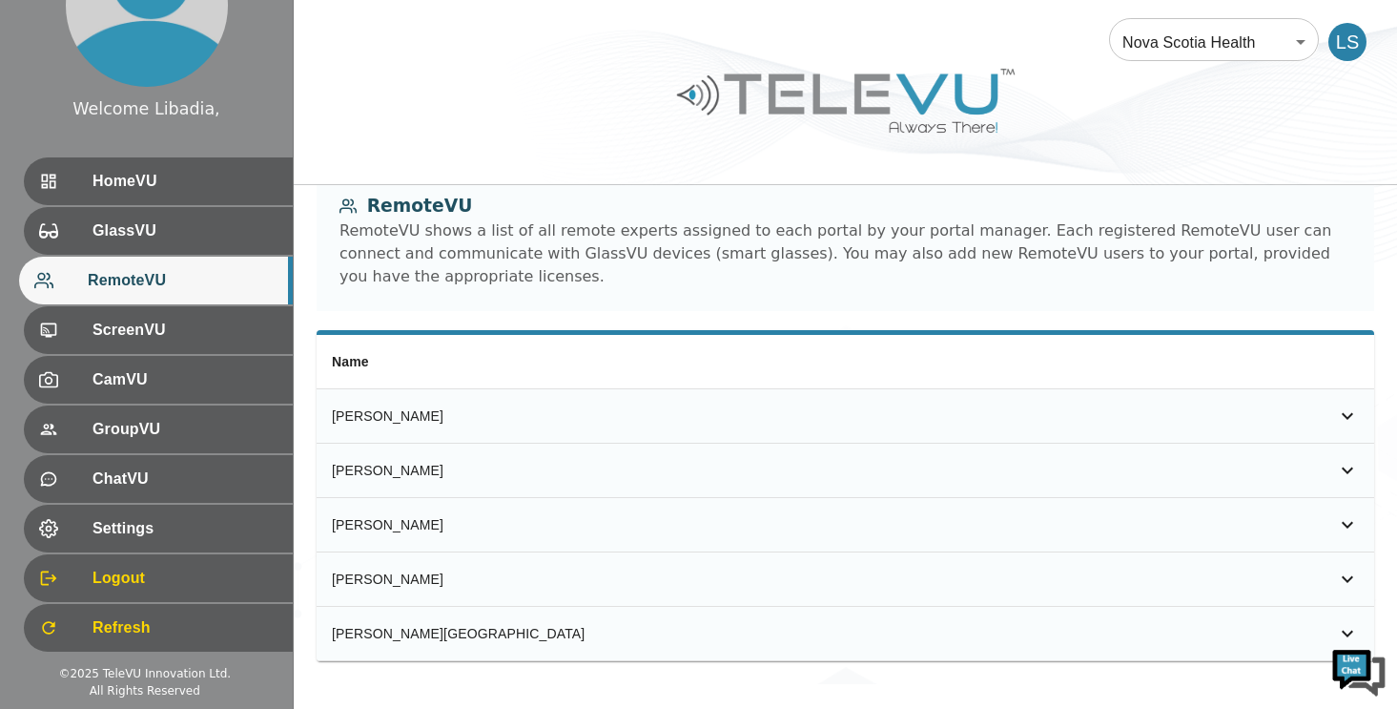
click at [1345, 521] on icon "simple table" at bounding box center [1347, 524] width 11 height 7
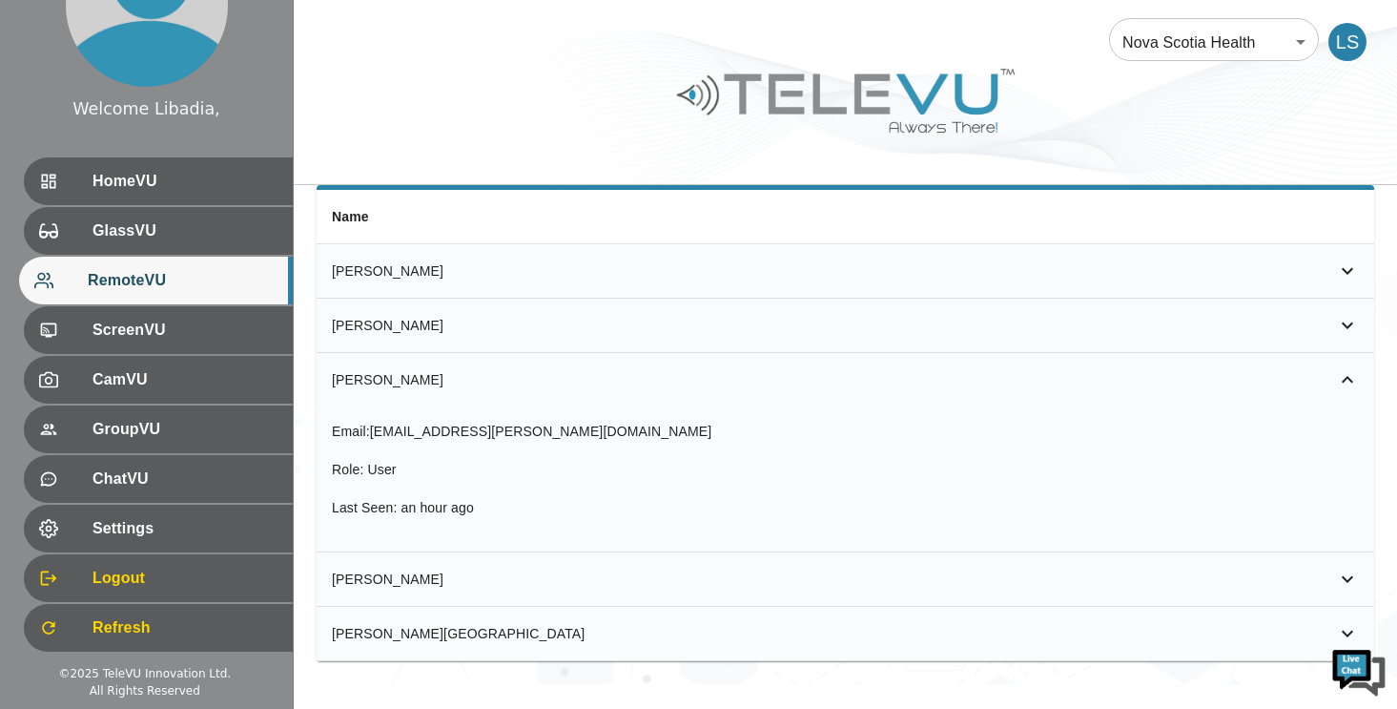
click at [1349, 368] on icon "simple table" at bounding box center [1347, 379] width 23 height 23
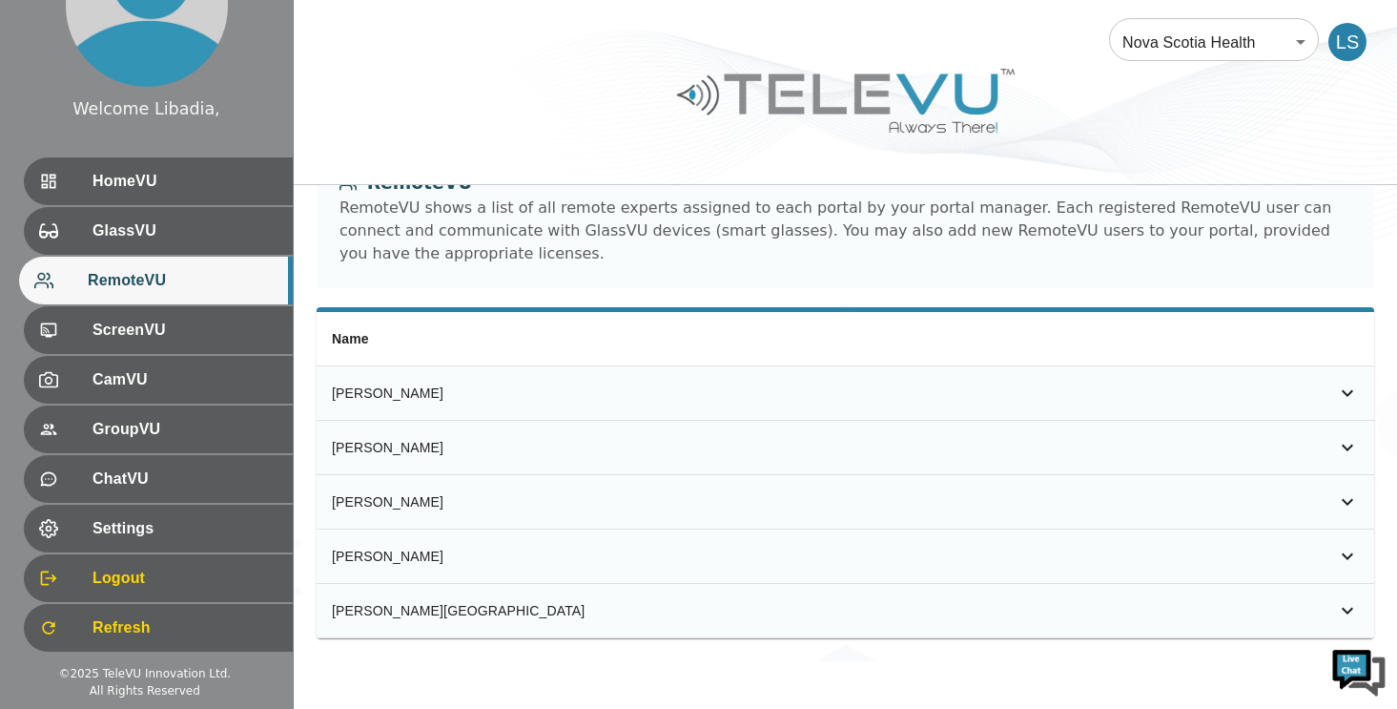
scroll to position [31, 0]
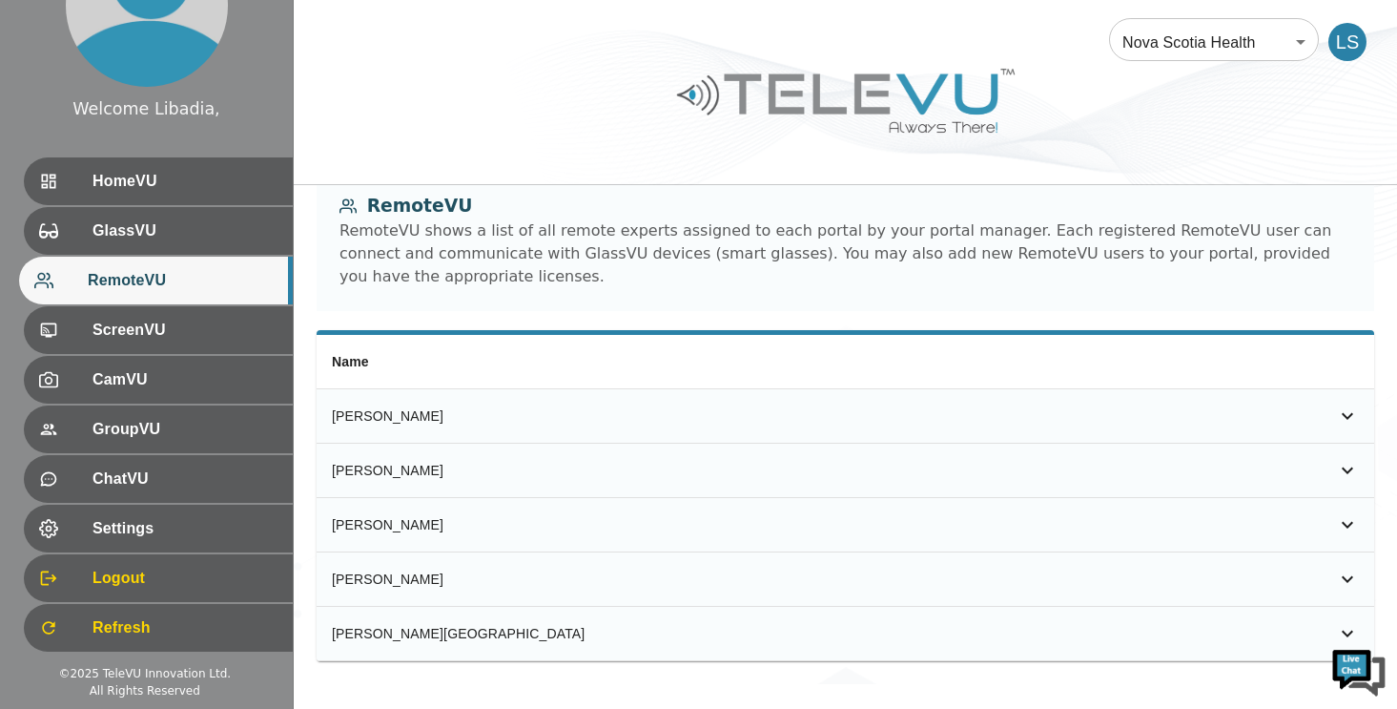
click at [1348, 466] on icon "simple table" at bounding box center [1347, 469] width 11 height 7
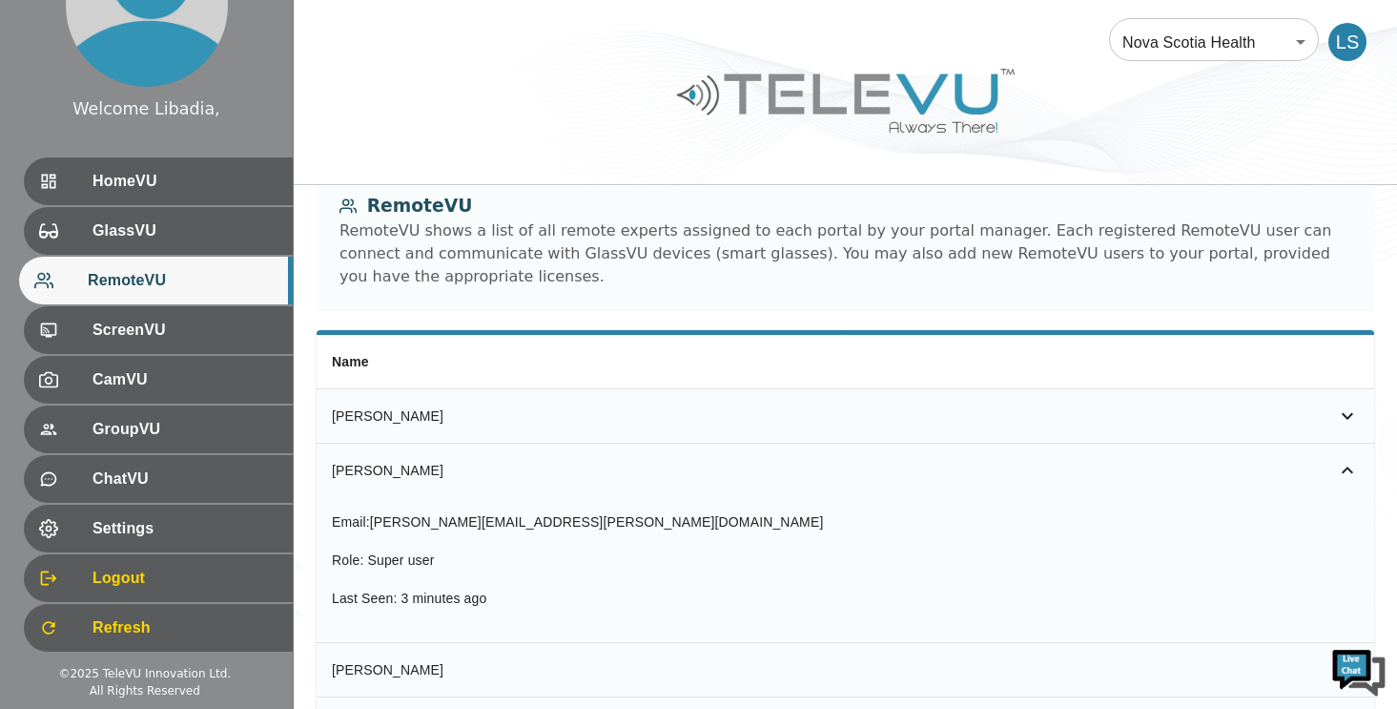
scroll to position [175, 0]
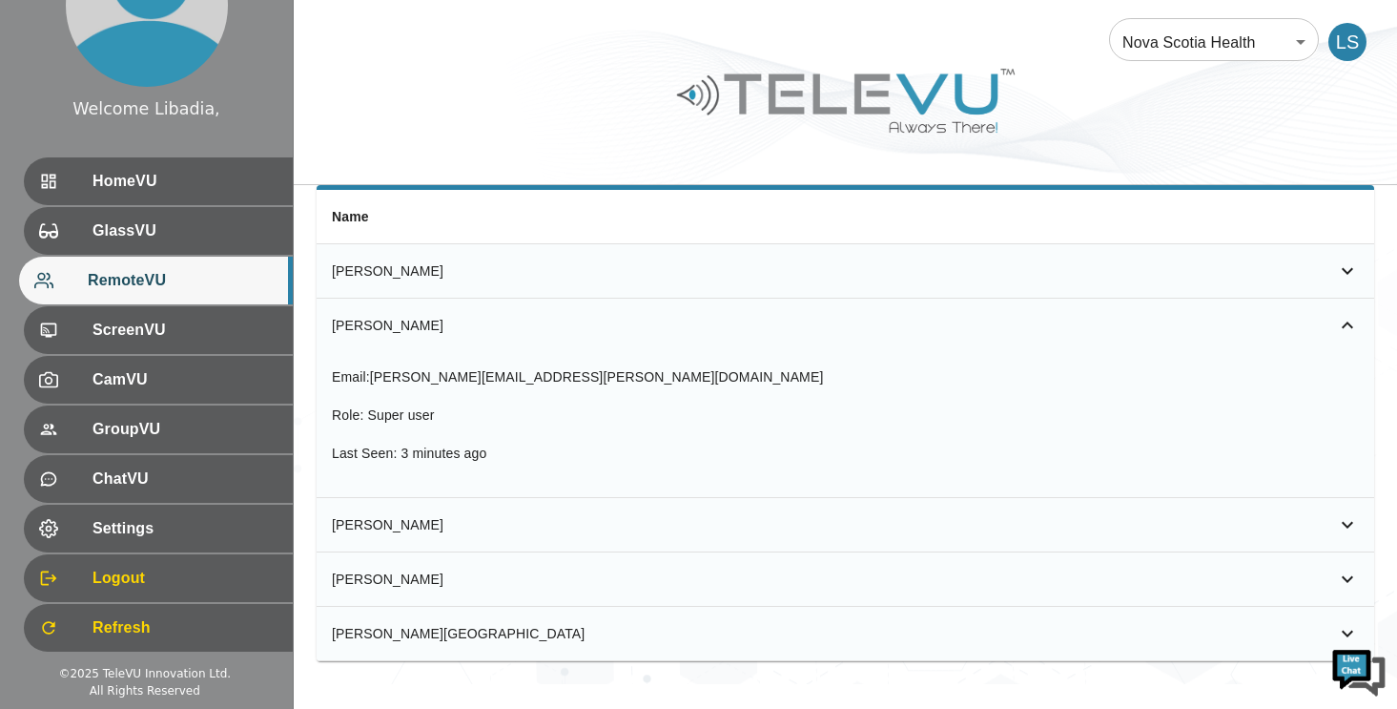
click at [1352, 314] on icon "simple table" at bounding box center [1347, 325] width 23 height 23
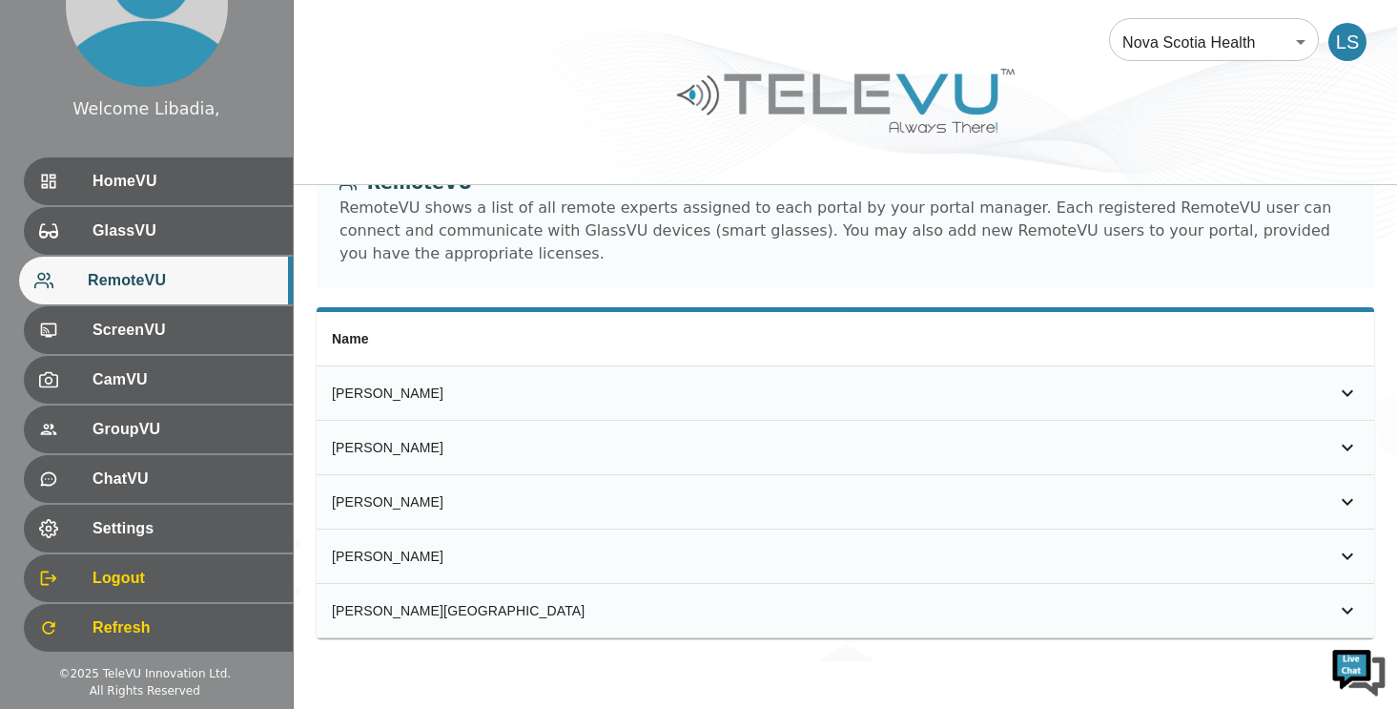
scroll to position [31, 0]
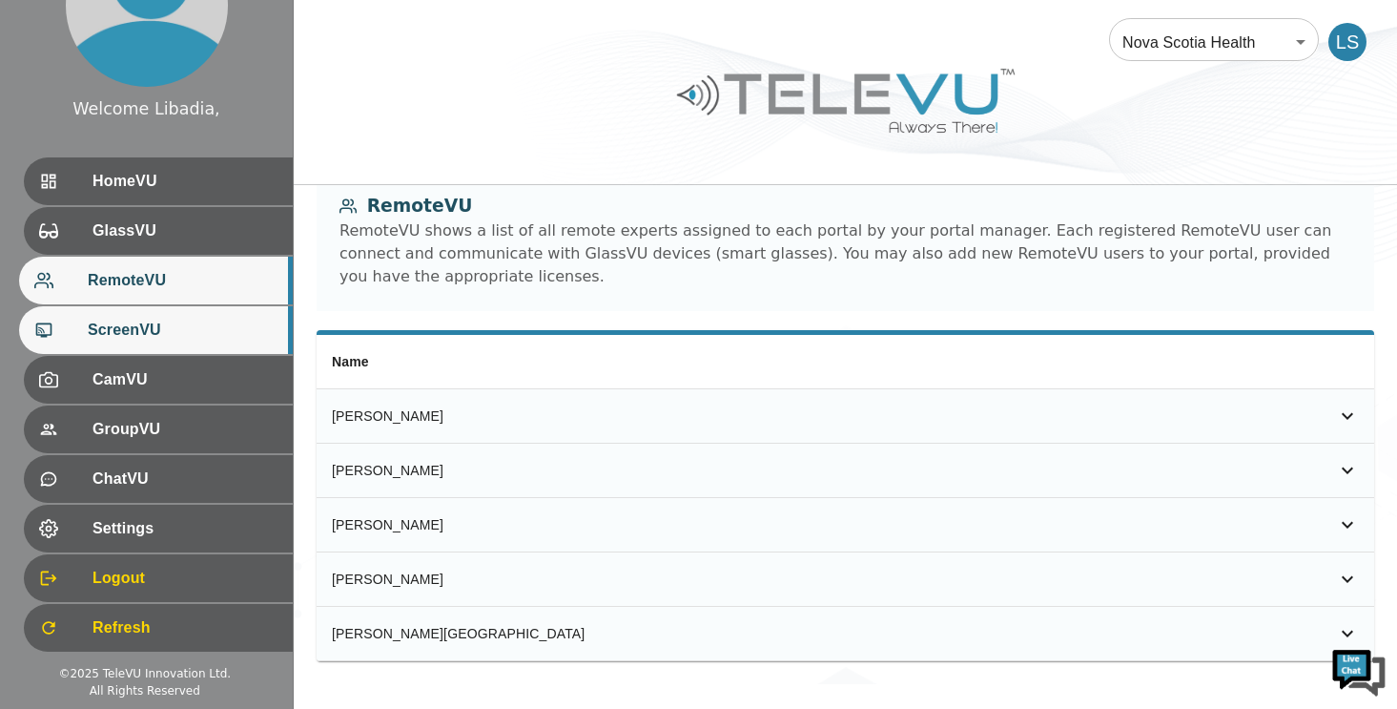
click at [136, 329] on span "ScreenVU" at bounding box center [183, 329] width 190 height 23
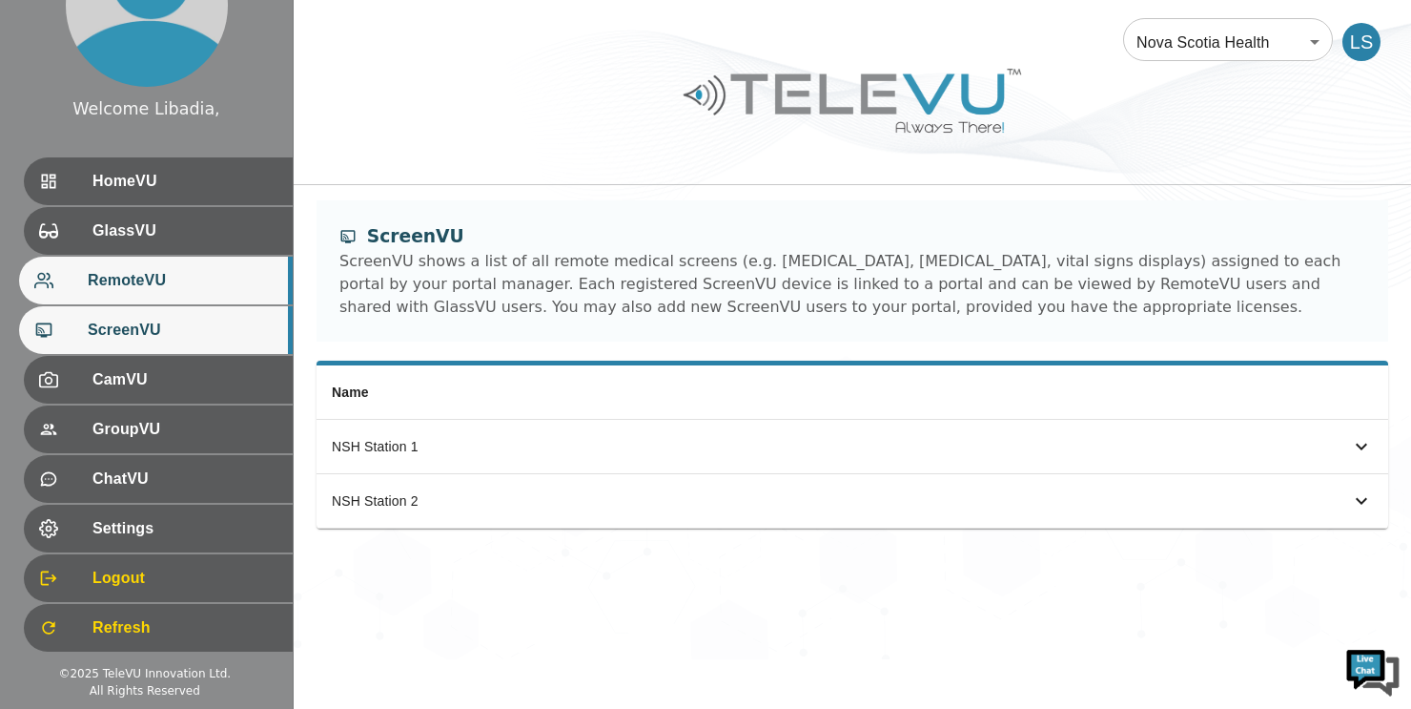
click at [123, 286] on span "RemoteVU" at bounding box center [183, 280] width 190 height 23
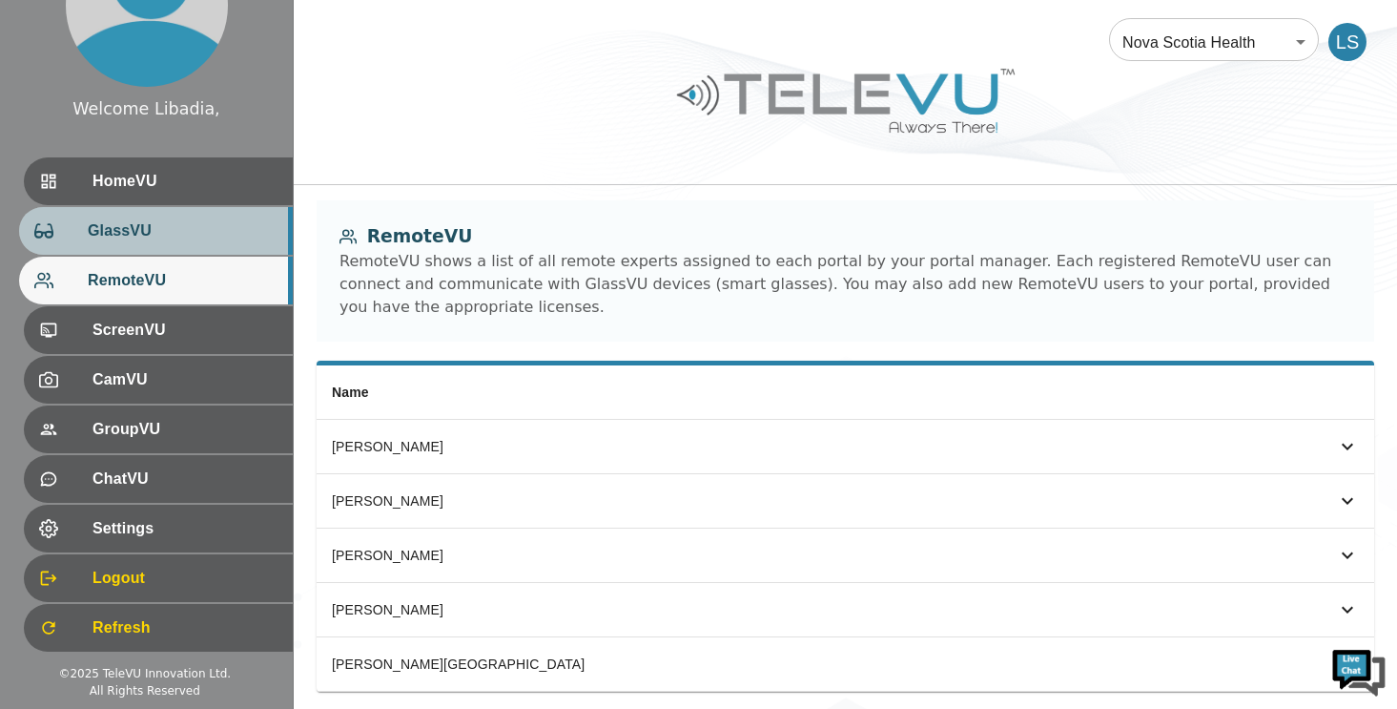
click at [133, 233] on span "GlassVU" at bounding box center [183, 230] width 190 height 23
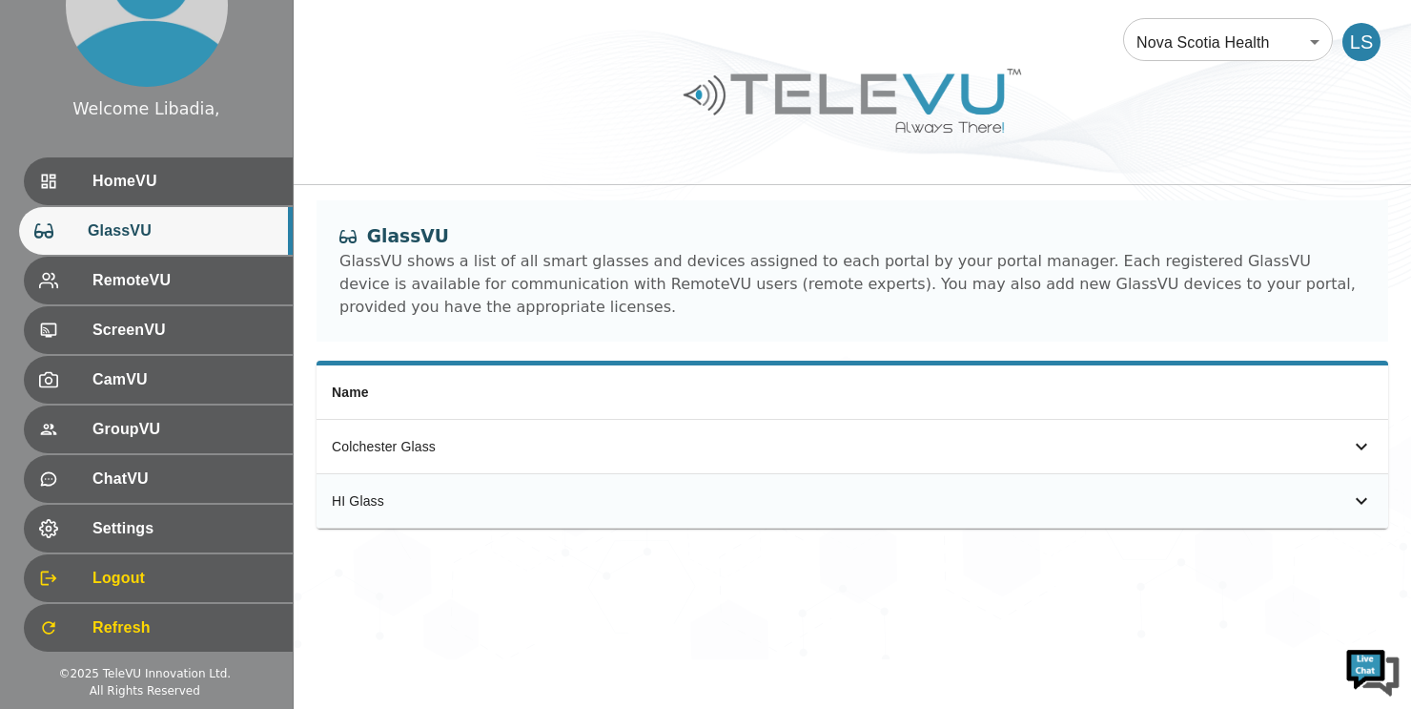
click at [1365, 503] on icon "simple table" at bounding box center [1361, 500] width 23 height 23
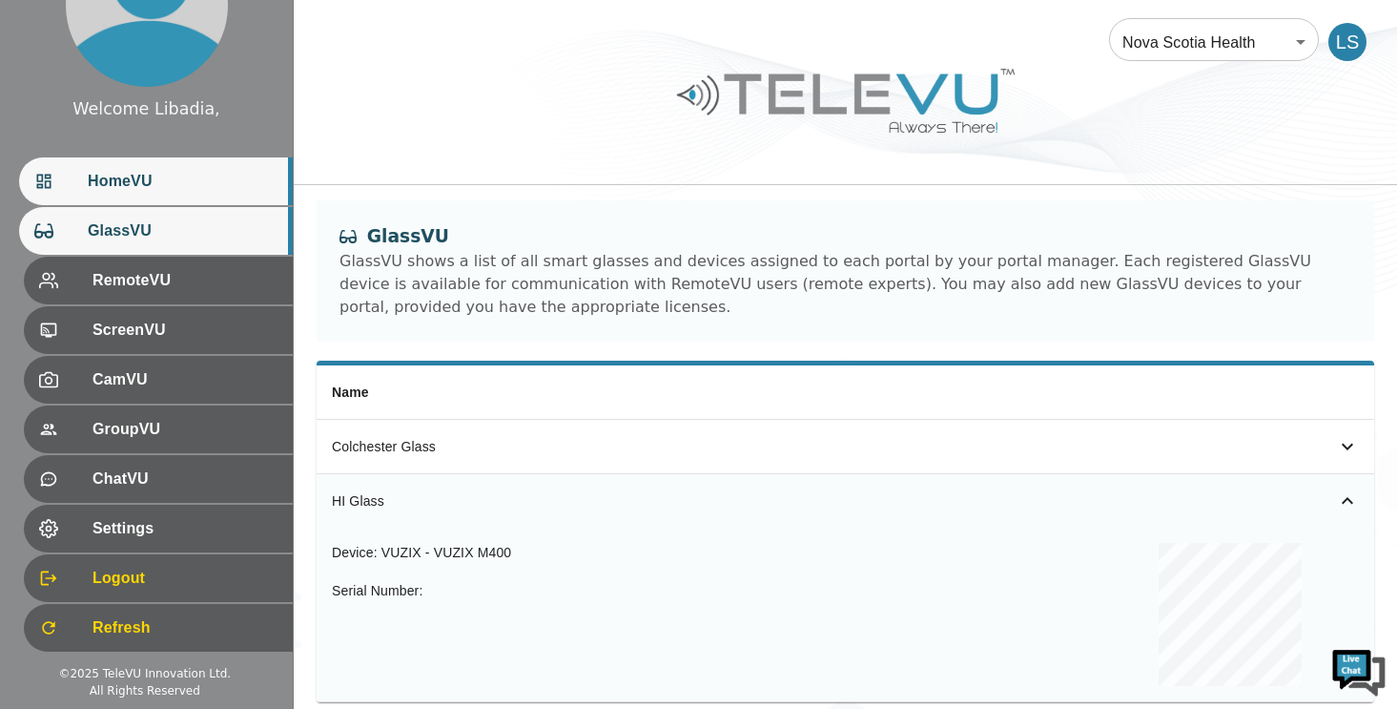
click at [125, 186] on span "HomeVU" at bounding box center [183, 181] width 190 height 23
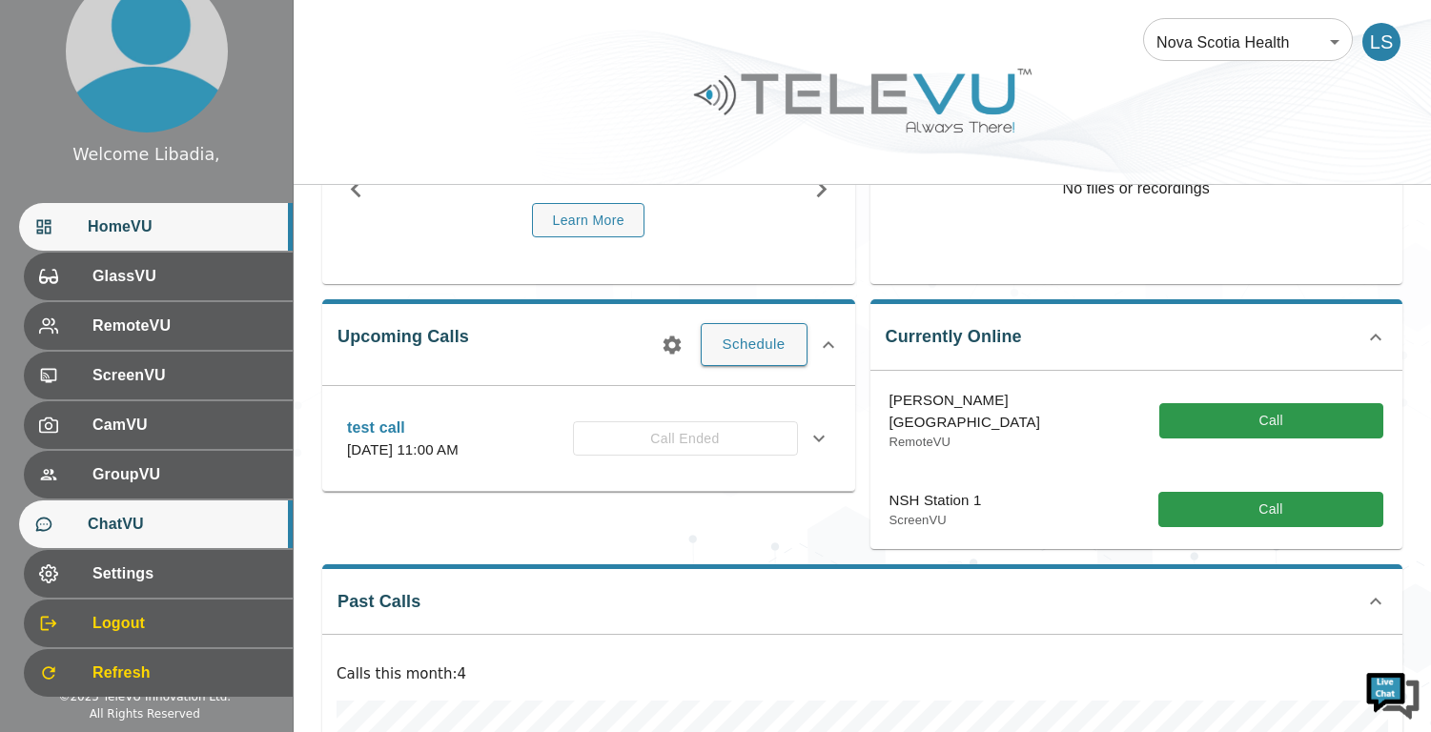
scroll to position [61, 0]
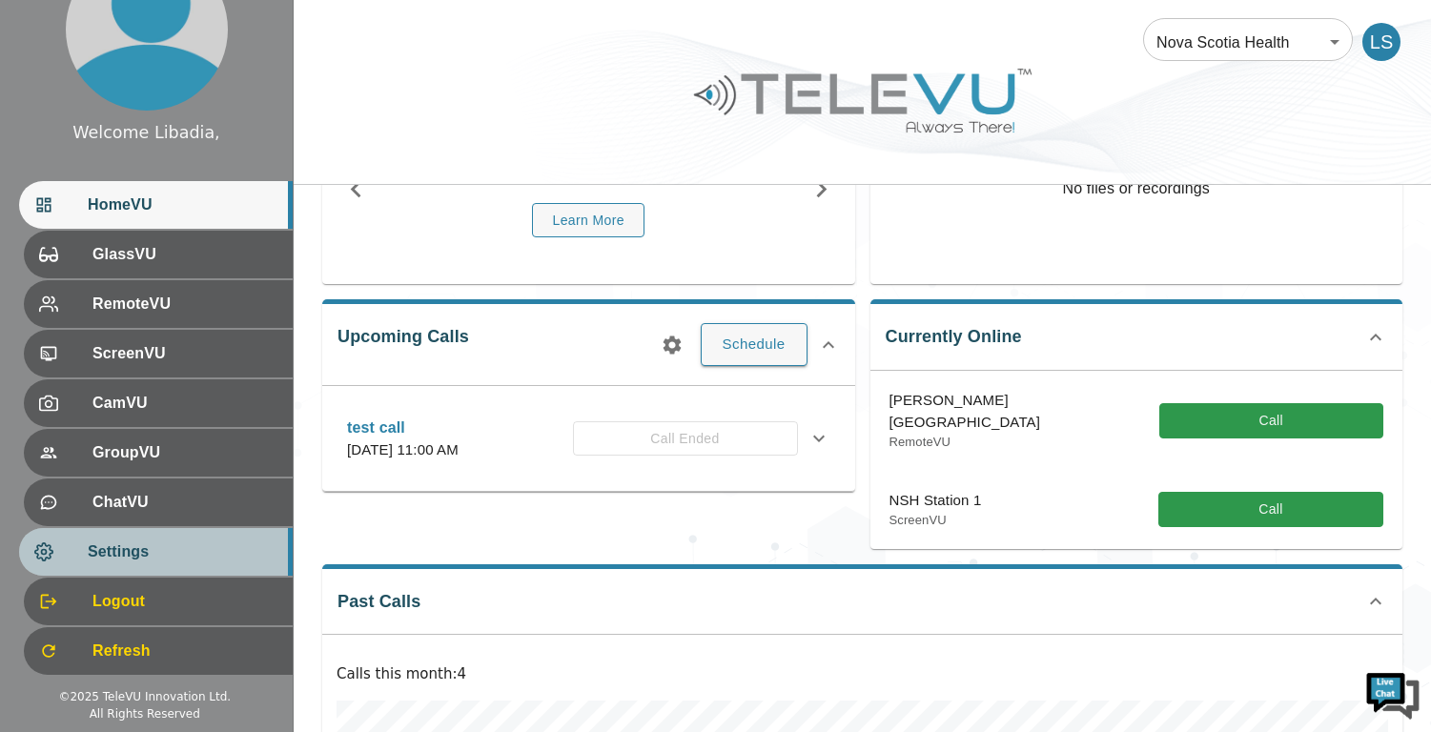
click at [115, 550] on span "Settings" at bounding box center [183, 552] width 190 height 23
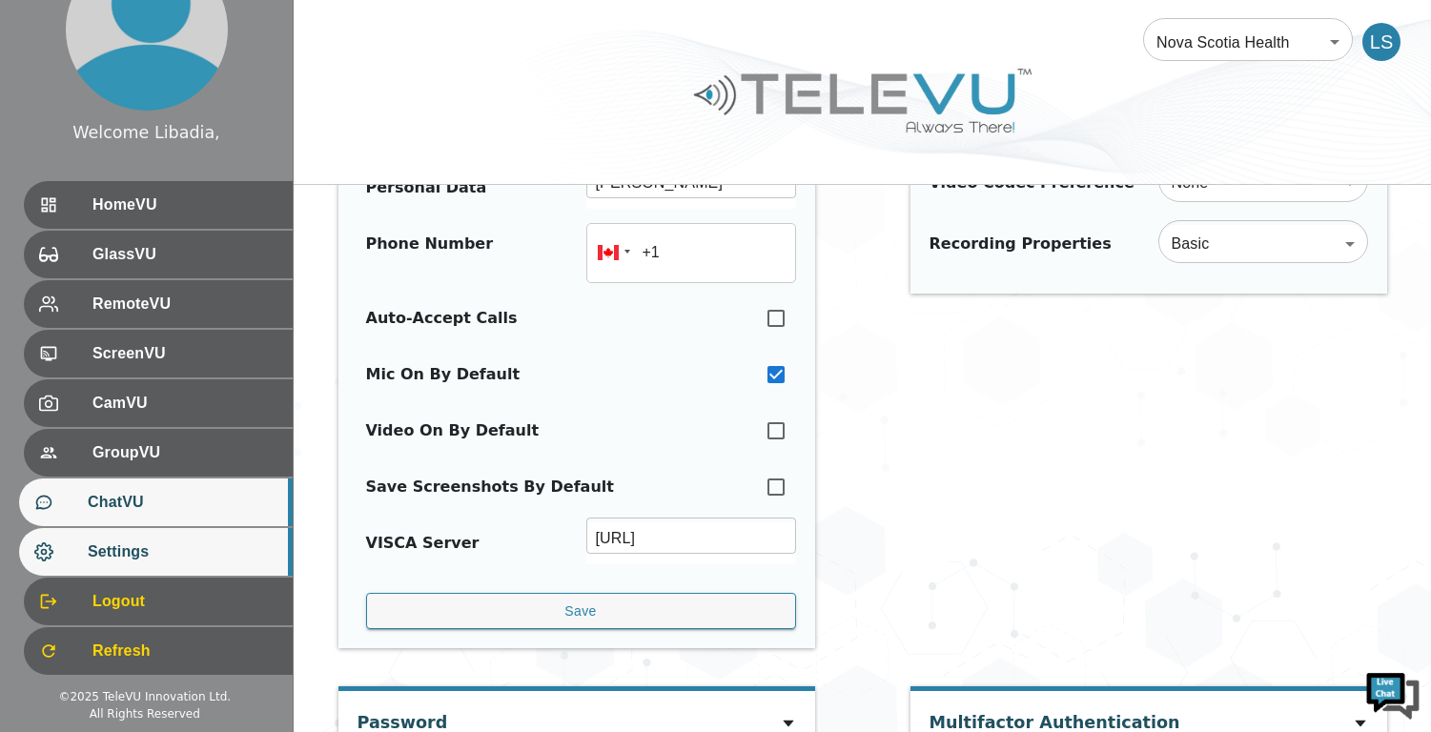
click at [103, 504] on span "ChatVU" at bounding box center [183, 502] width 190 height 23
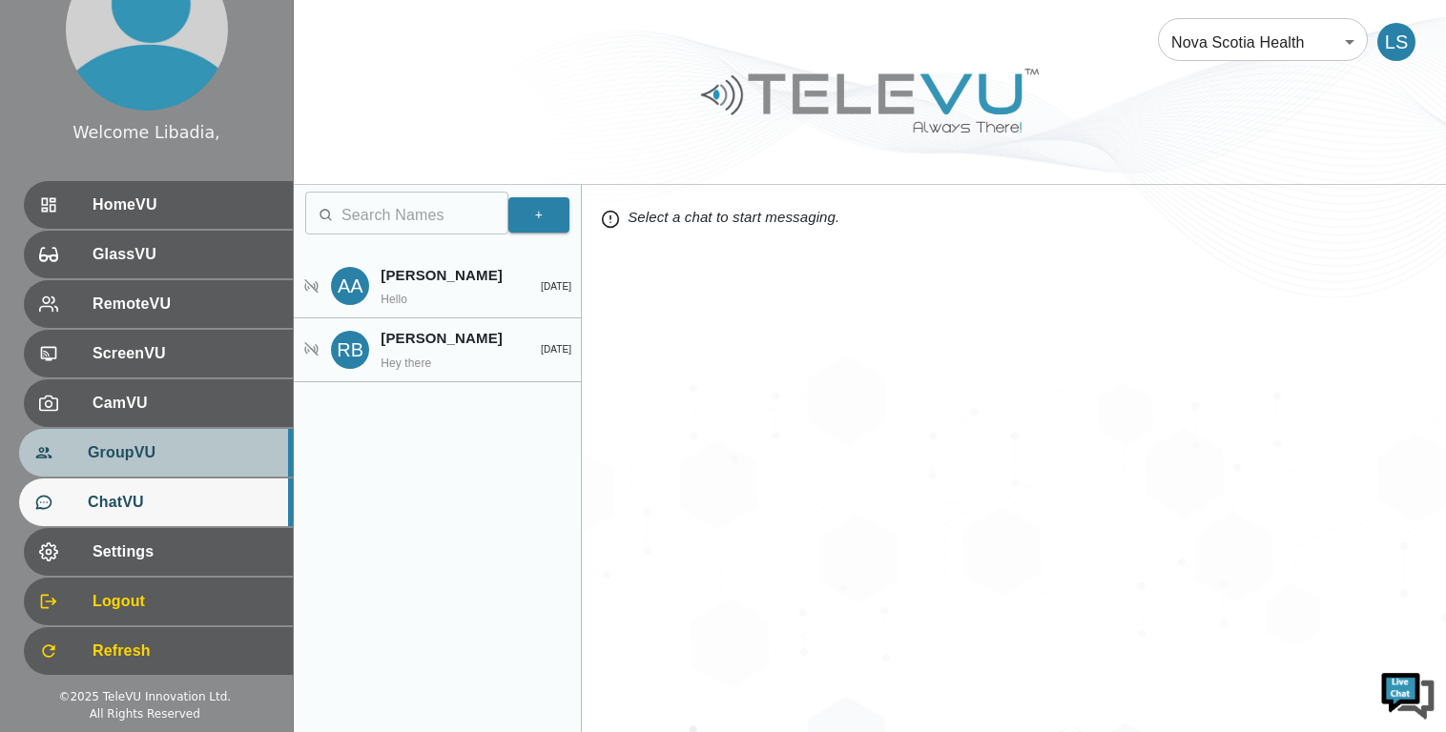
click at [126, 457] on span "GroupVU" at bounding box center [183, 453] width 190 height 23
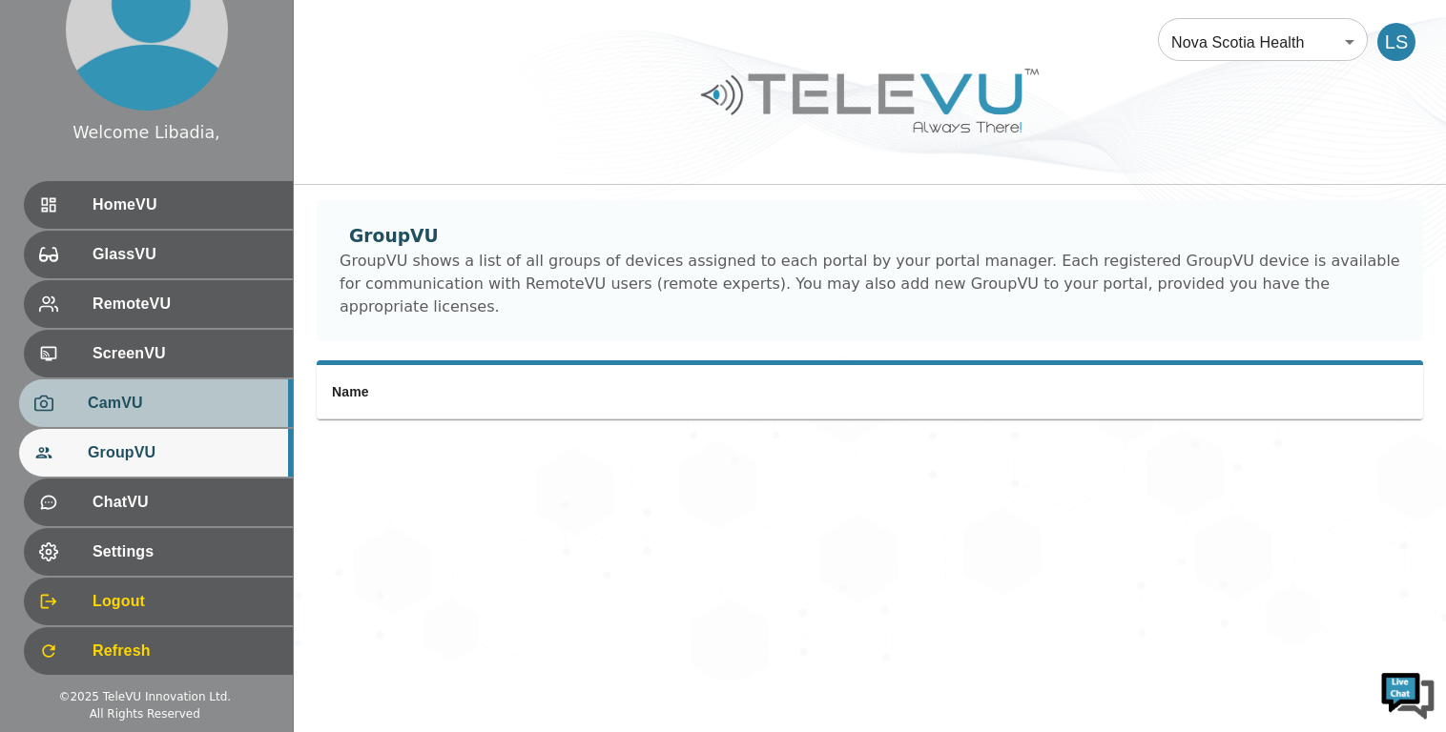
click at [139, 403] on span "CamVU" at bounding box center [183, 403] width 190 height 23
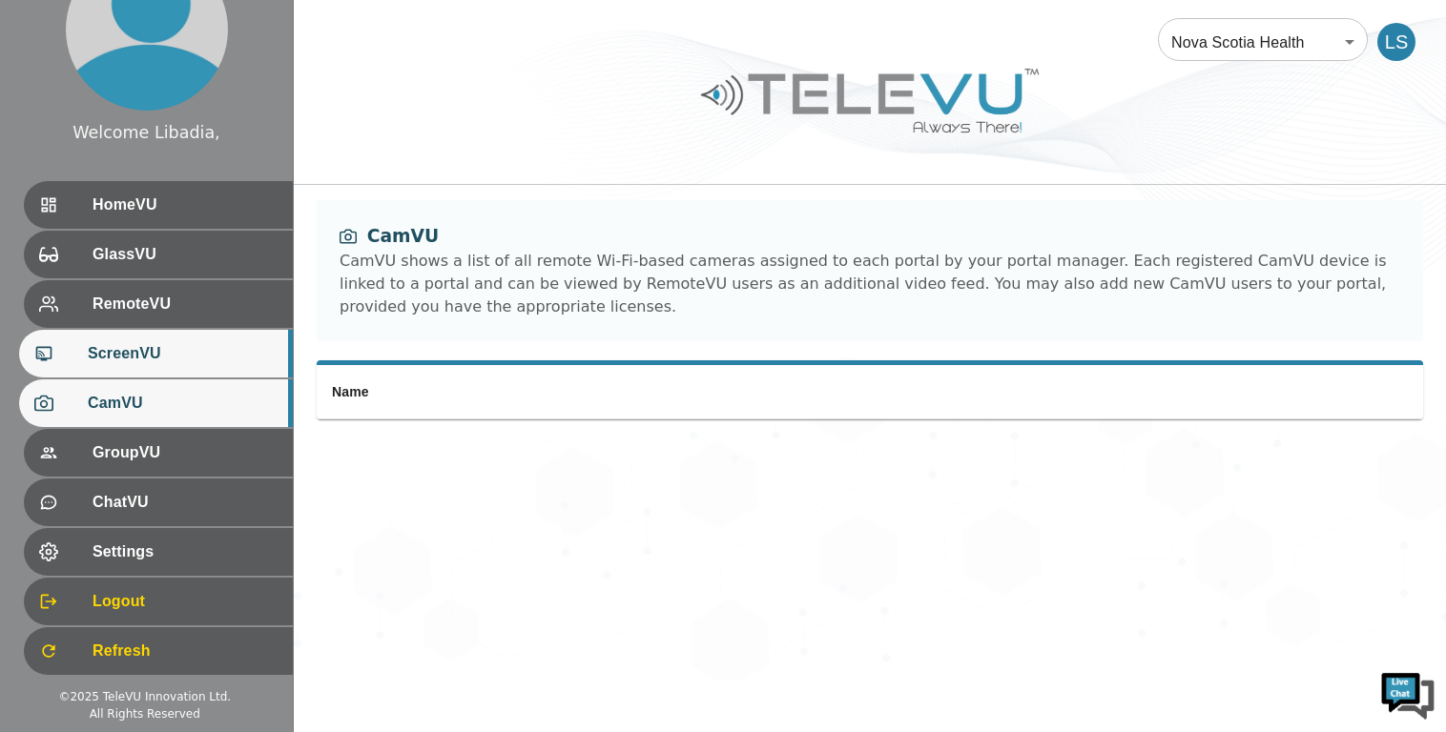
click at [122, 364] on span "ScreenVU" at bounding box center [183, 353] width 190 height 23
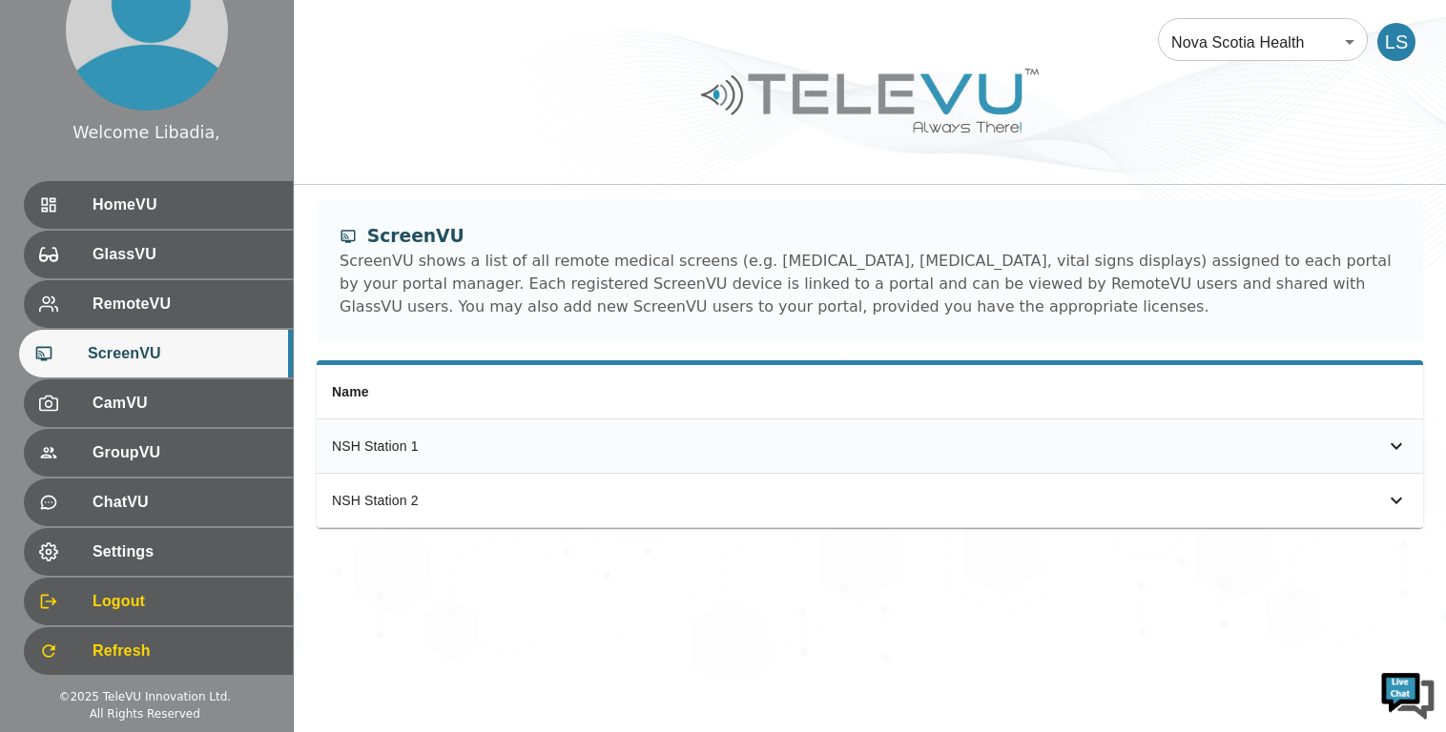
click at [1396, 442] on icon "simple table" at bounding box center [1396, 446] width 23 height 23
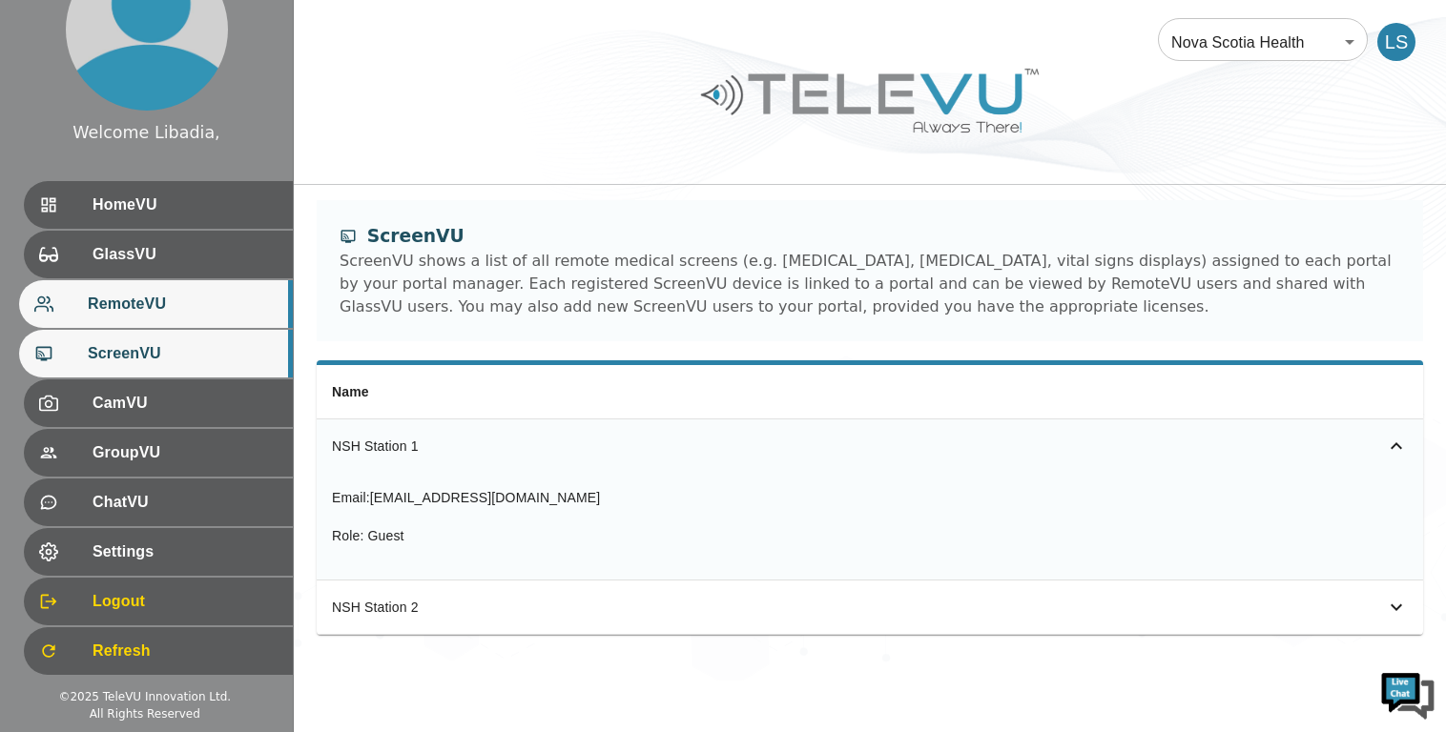
click at [134, 297] on span "RemoteVU" at bounding box center [183, 304] width 190 height 23
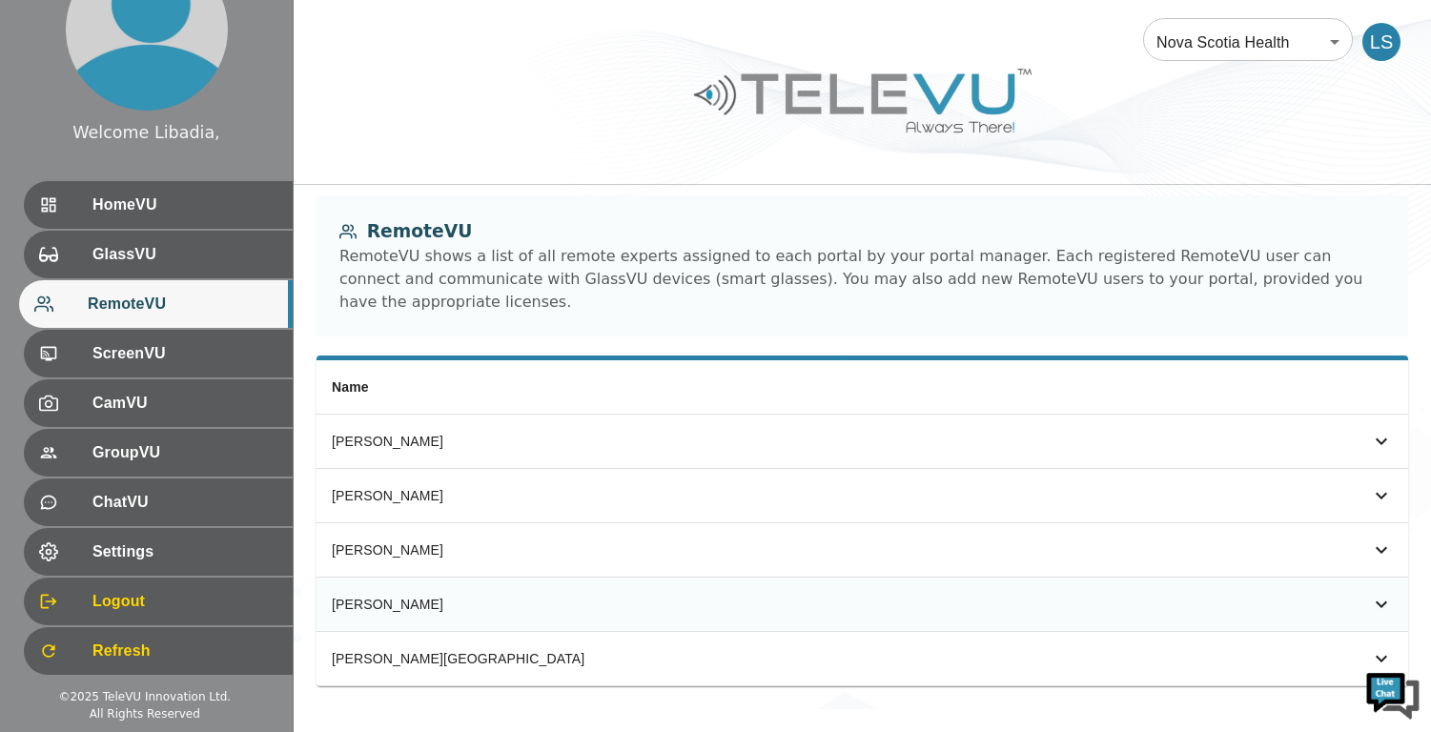
scroll to position [7, 0]
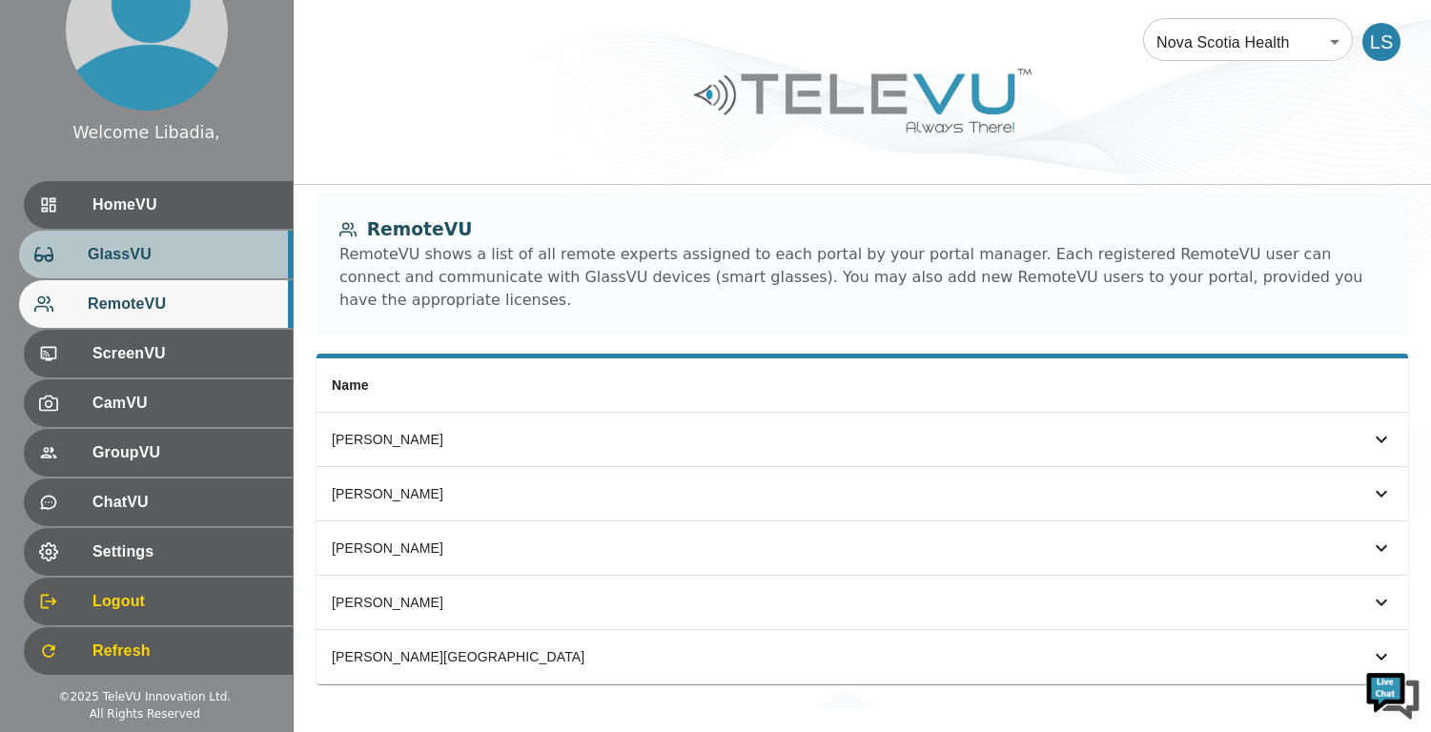
click at [131, 256] on span "GlassVU" at bounding box center [183, 254] width 190 height 23
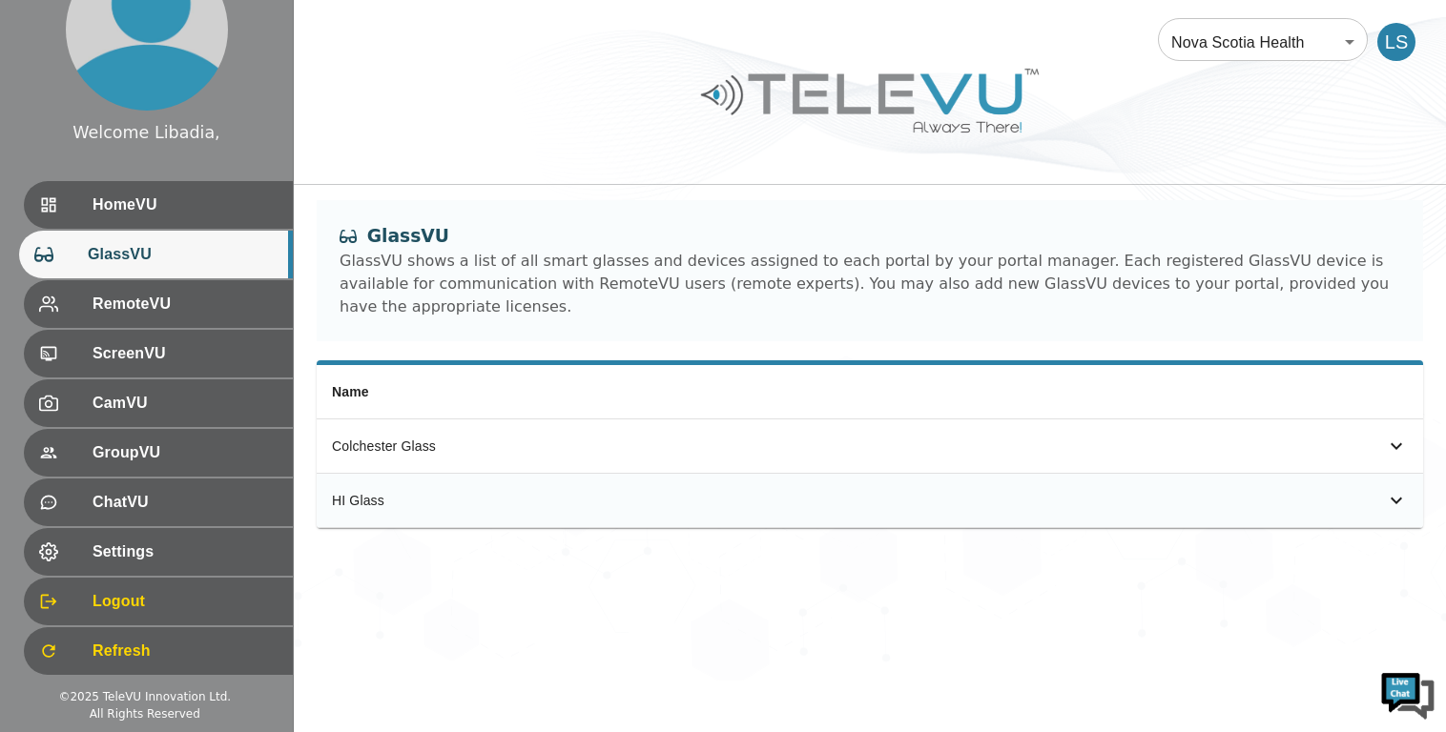
click at [1393, 497] on icon "simple table" at bounding box center [1395, 500] width 11 height 7
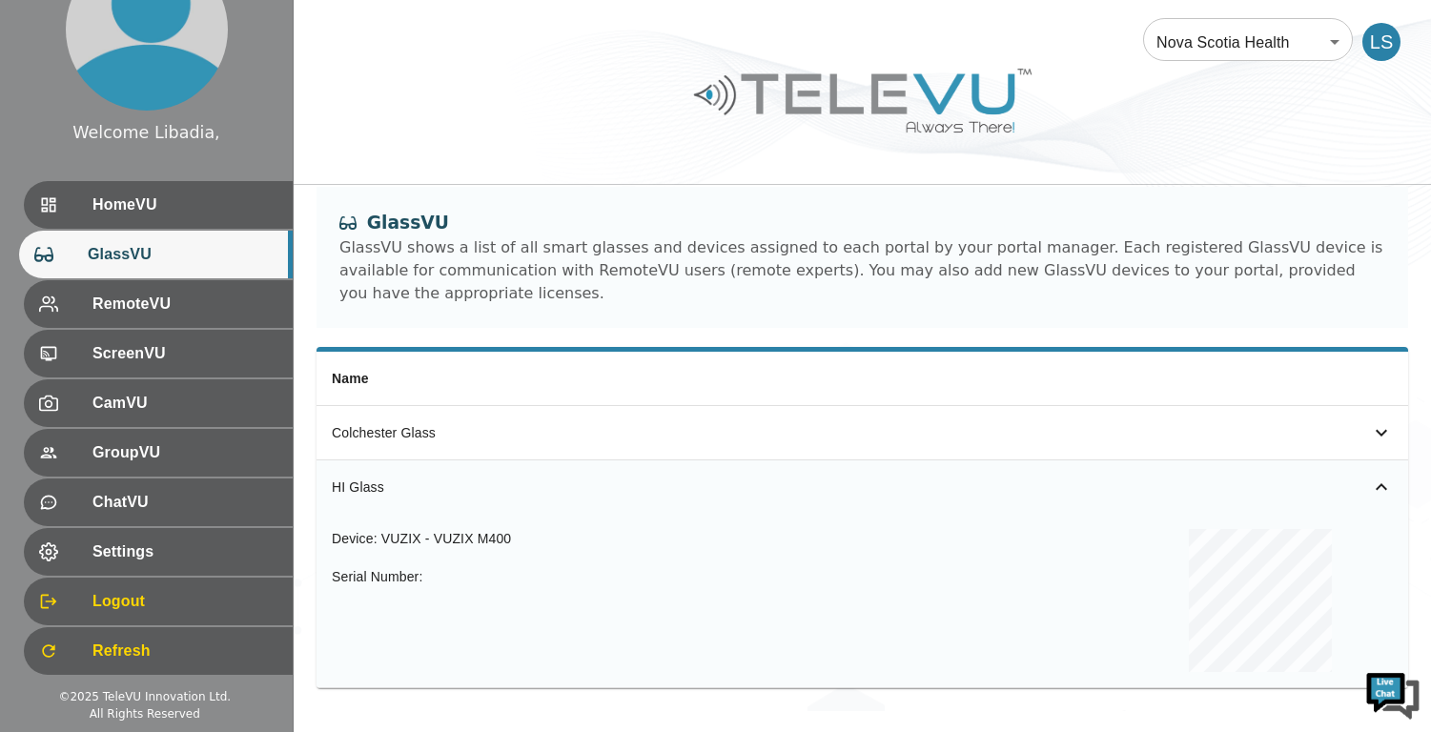
scroll to position [17, 0]
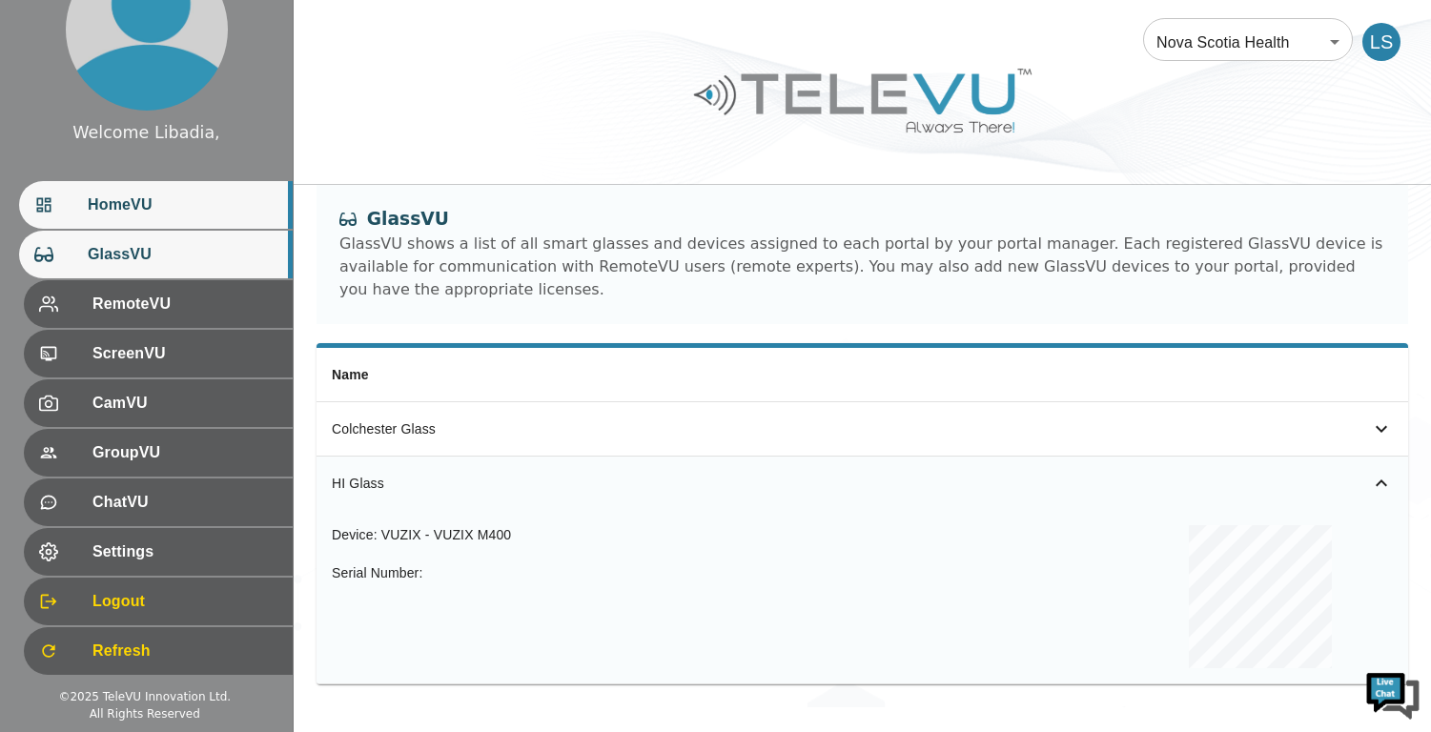
click at [105, 197] on span "HomeVU" at bounding box center [183, 205] width 190 height 23
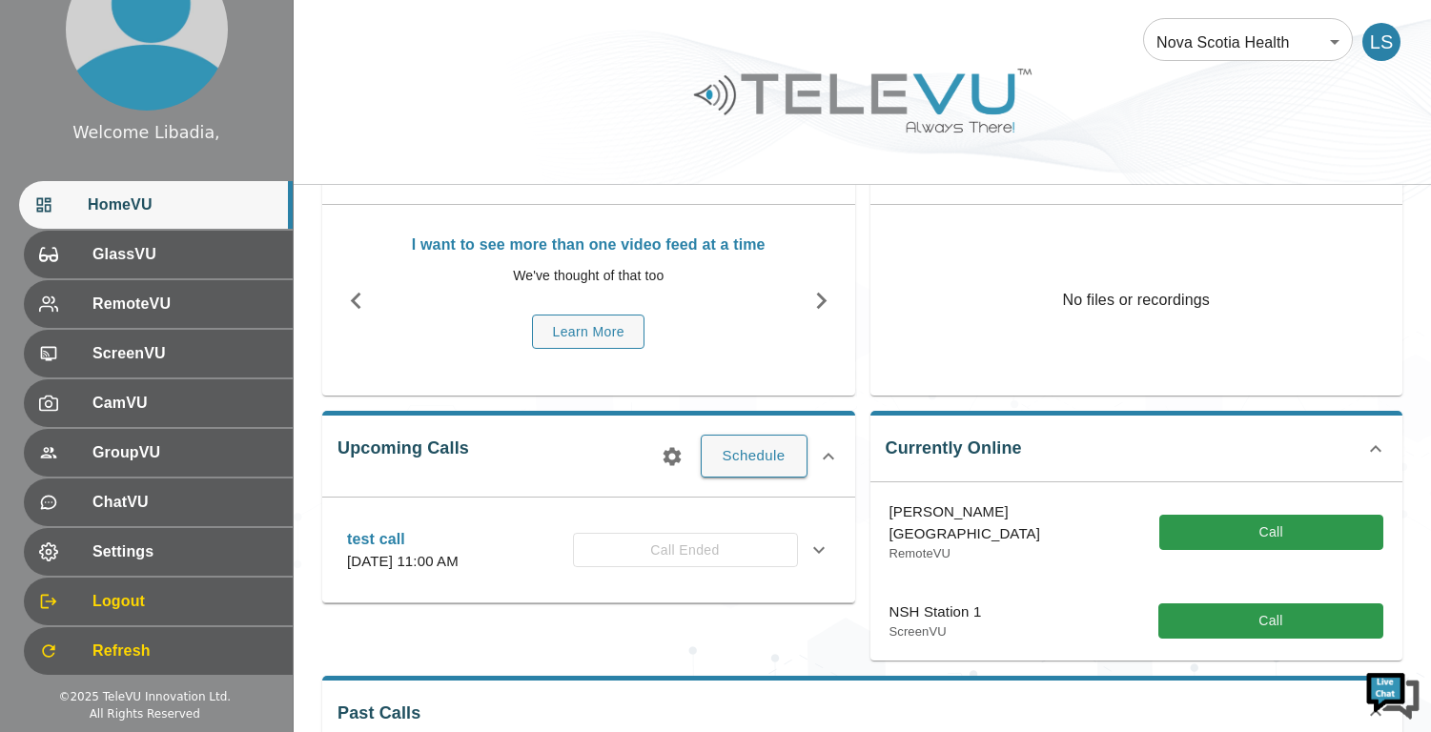
scroll to position [113, 0]
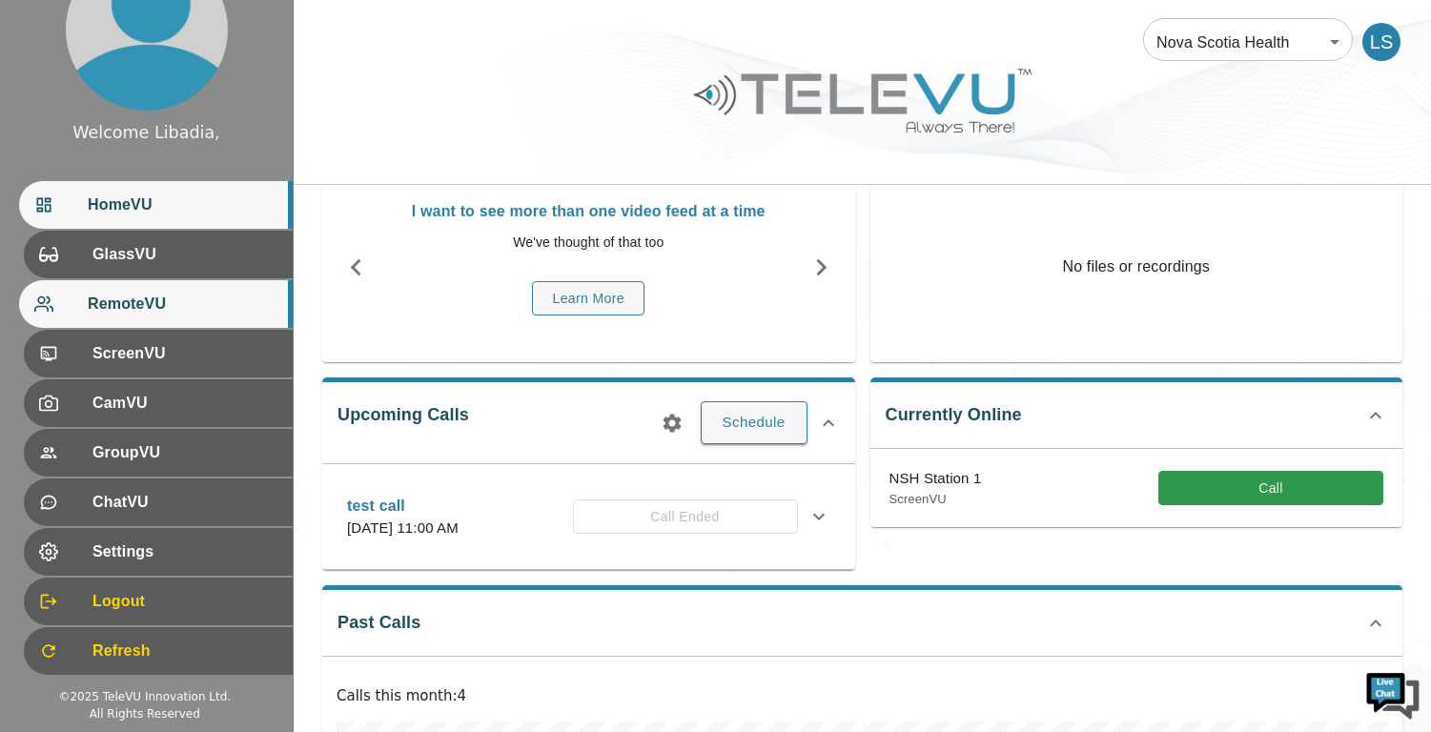
click at [147, 316] on span "RemoteVU" at bounding box center [183, 304] width 190 height 23
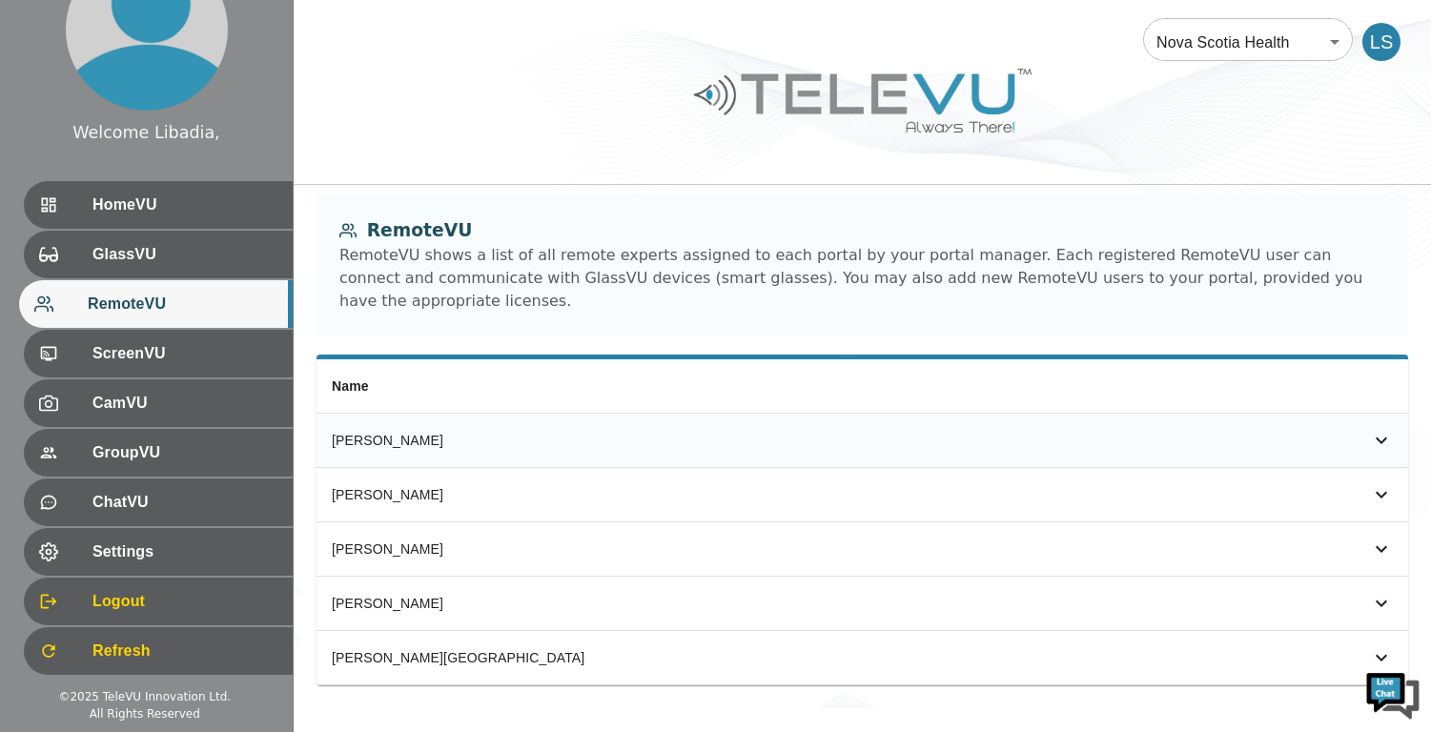
scroll to position [7, 0]
